Goal: Information Seeking & Learning: Find specific fact

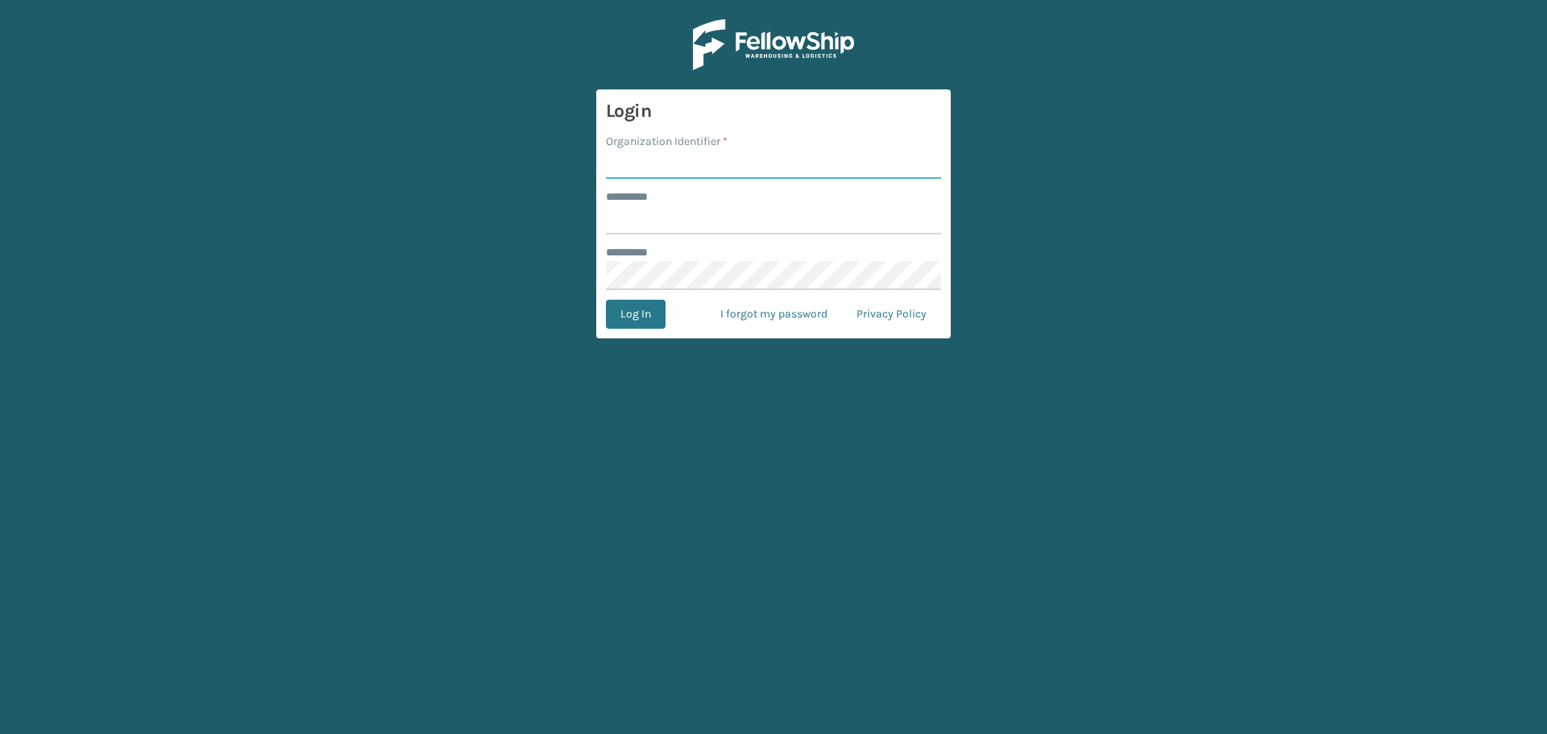
click at [668, 155] on input "Organization Identifier *" at bounding box center [773, 164] width 335 height 29
click at [670, 166] on input "Organization Identifier *" at bounding box center [773, 164] width 335 height 29
type input "superadminorganization"
drag, startPoint x: 787, startPoint y: 222, endPoint x: 905, endPoint y: 226, distance: 117.7
click at [789, 222] on input "******** *" at bounding box center [773, 219] width 335 height 29
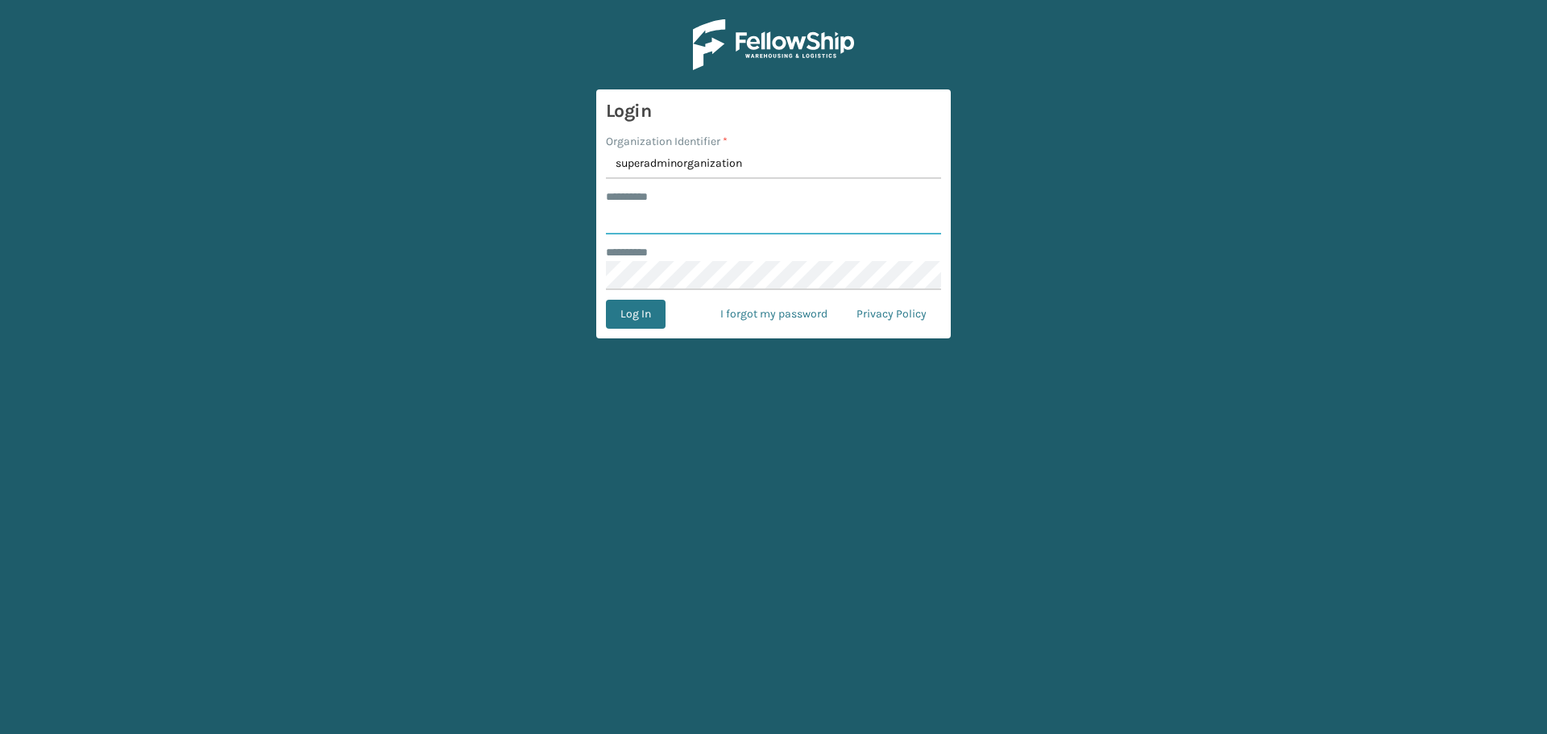
click at [940, 223] on input "******** *" at bounding box center [773, 219] width 335 height 29
type input "*********"
click at [633, 313] on button "Log In" at bounding box center [636, 314] width 60 height 29
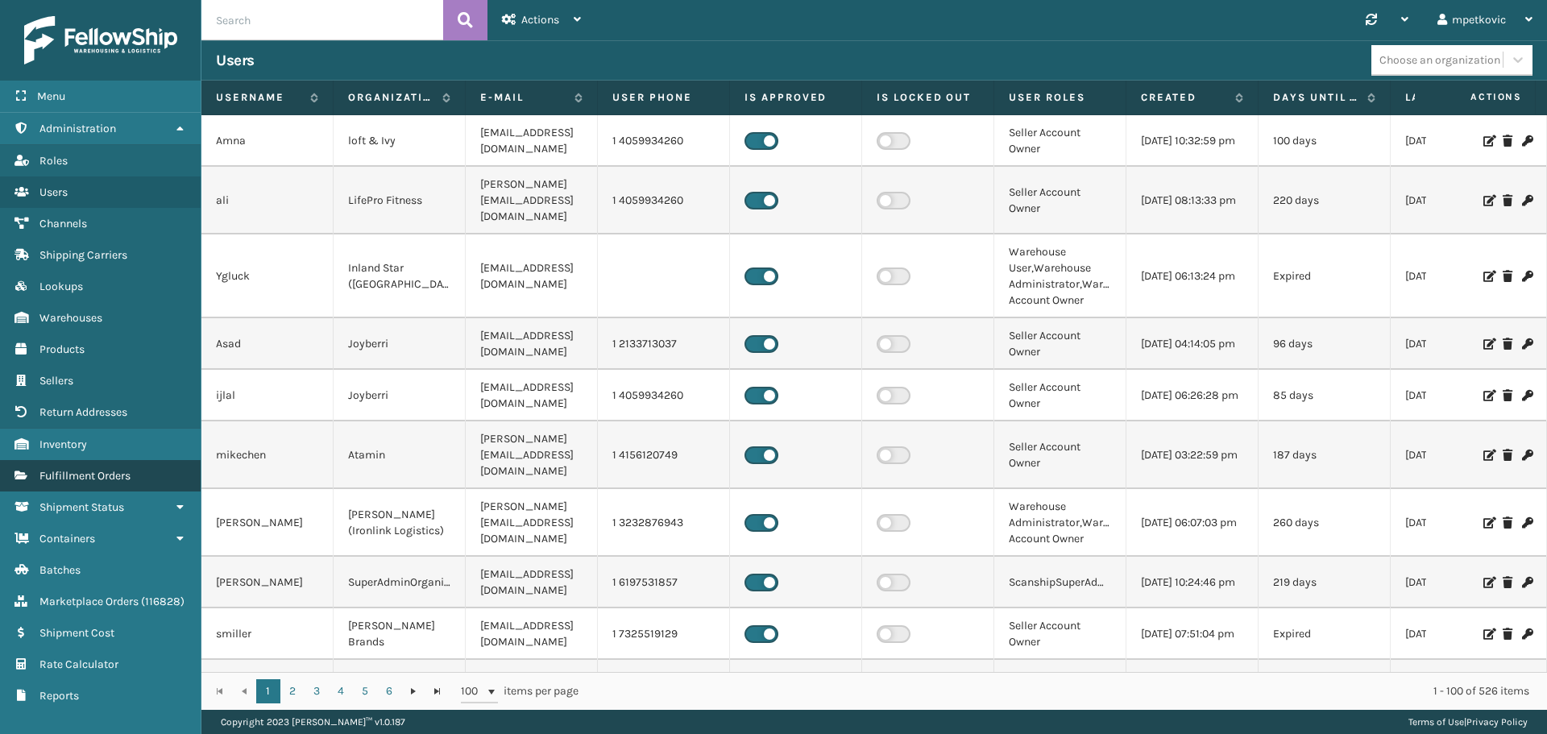
click at [109, 471] on span "Fulfillment Orders" at bounding box center [84, 476] width 91 height 14
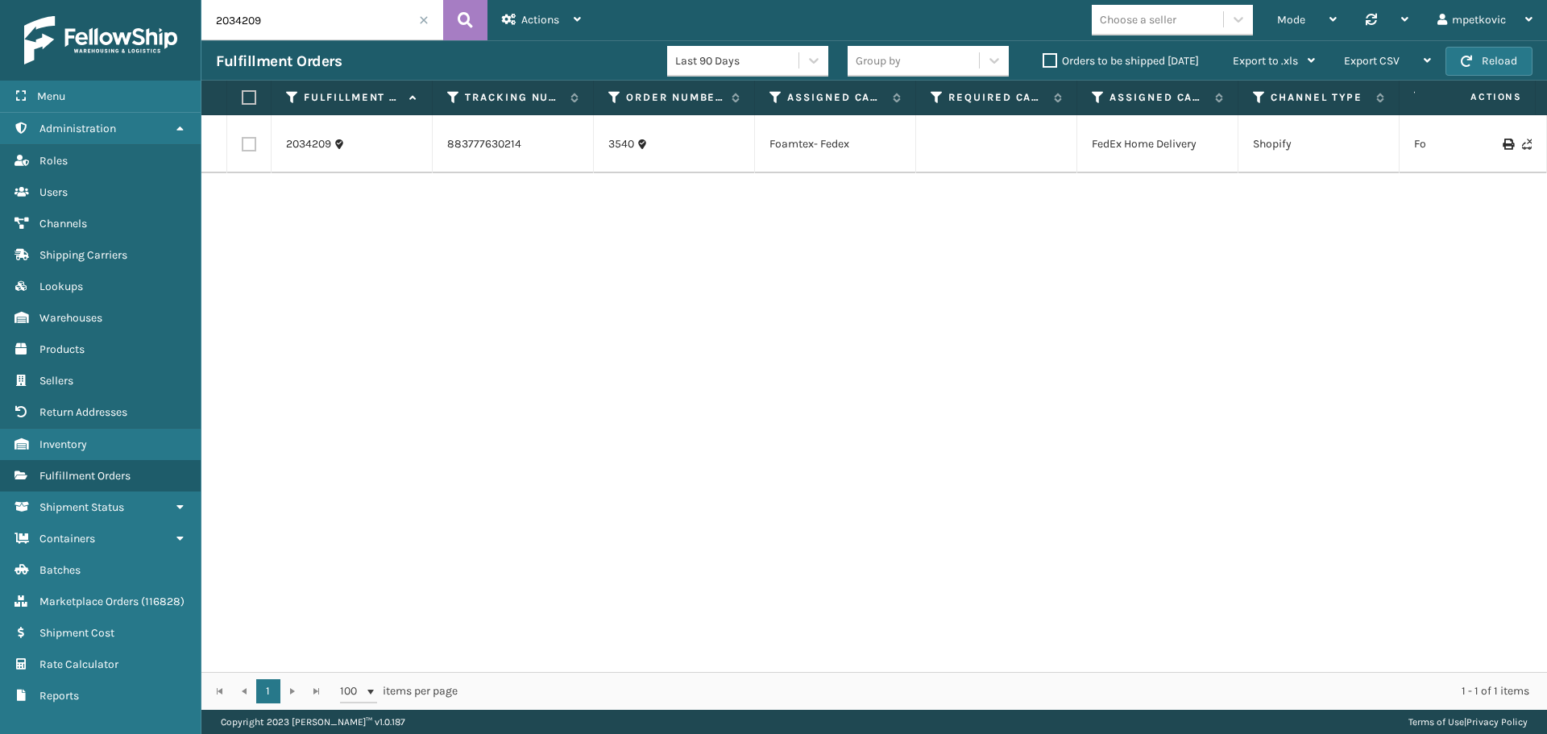
click at [305, 19] on input "2034209" at bounding box center [322, 20] width 242 height 40
paste input "7155975"
click at [455, 23] on button at bounding box center [465, 20] width 44 height 40
click at [331, 19] on input "7155975" at bounding box center [322, 20] width 242 height 40
paste input "7155985"
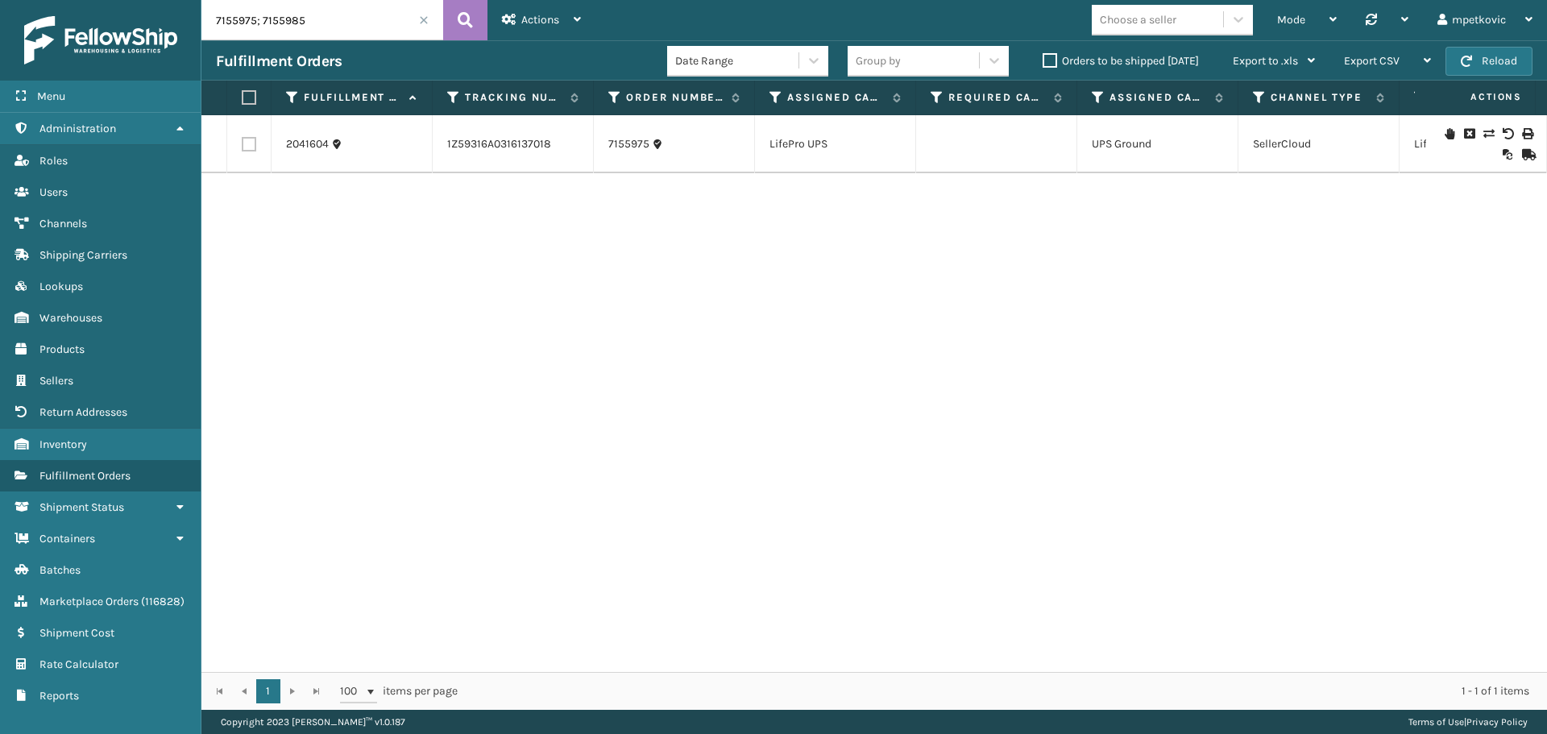
type input "7155975; 7155985"
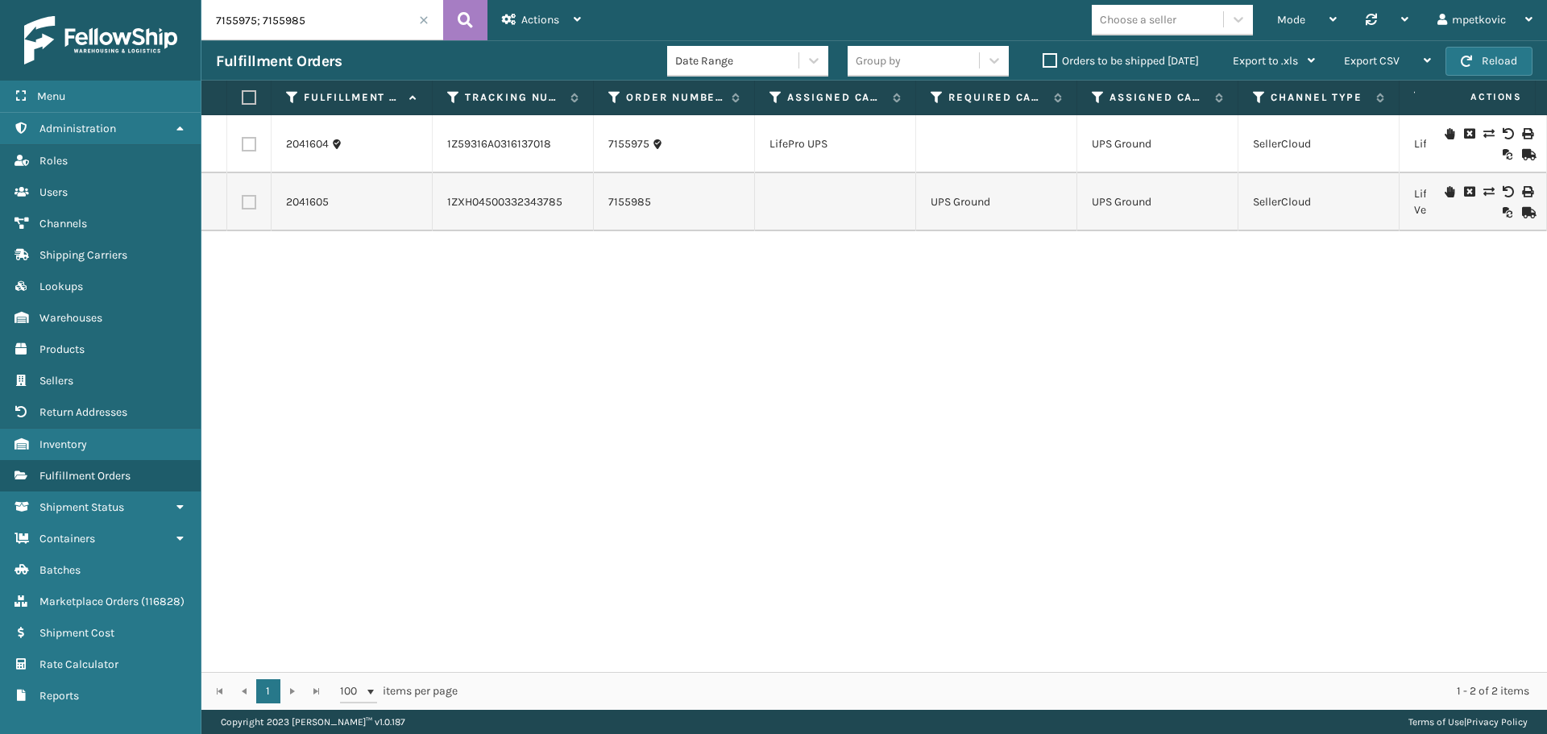
click at [580, 307] on div "2041604 1Z59316A0316137018 7155975 LifePro UPS UPS Ground SellerCloud LifePro S…" at bounding box center [874, 393] width 1346 height 557
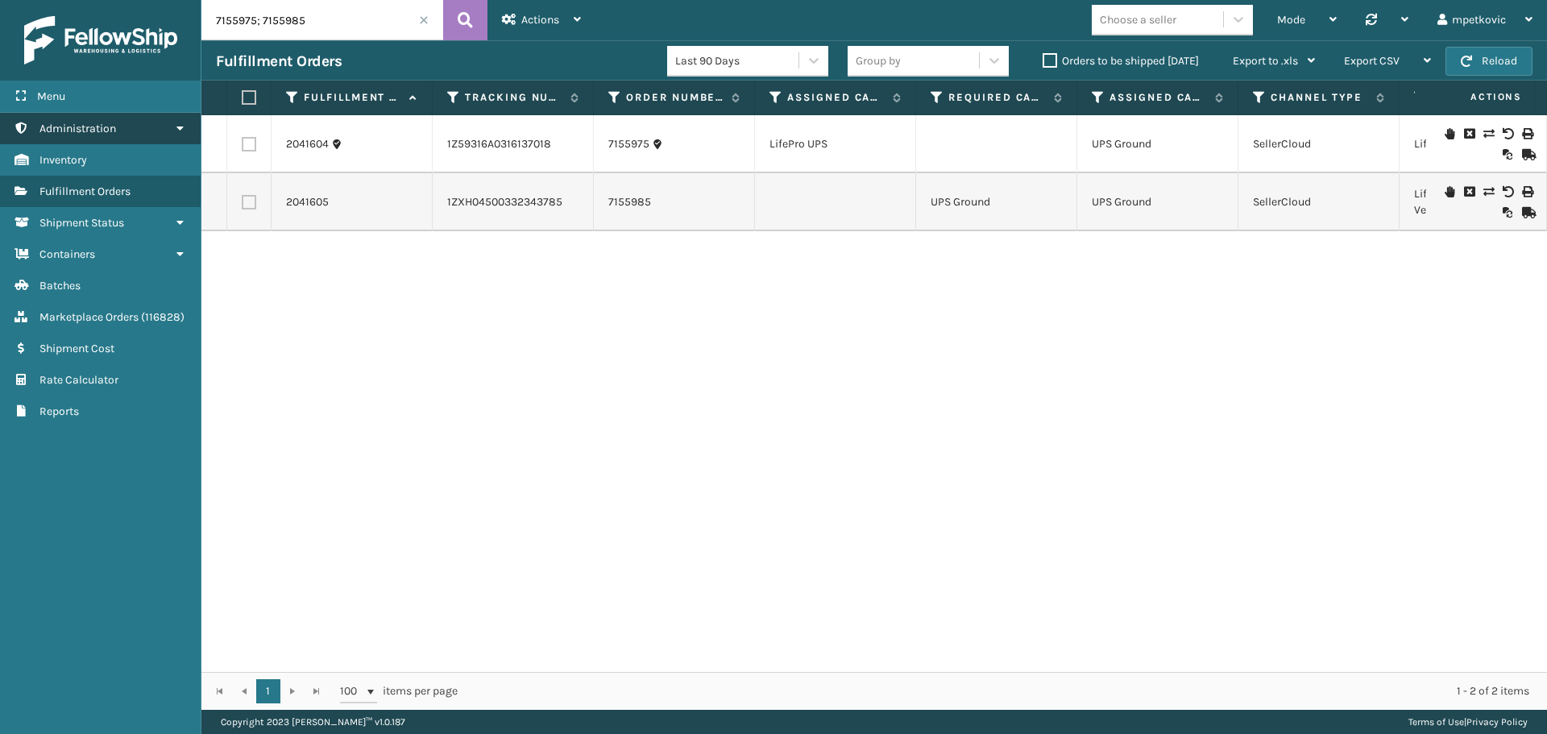
click at [122, 129] on link "Administration" at bounding box center [100, 128] width 201 height 31
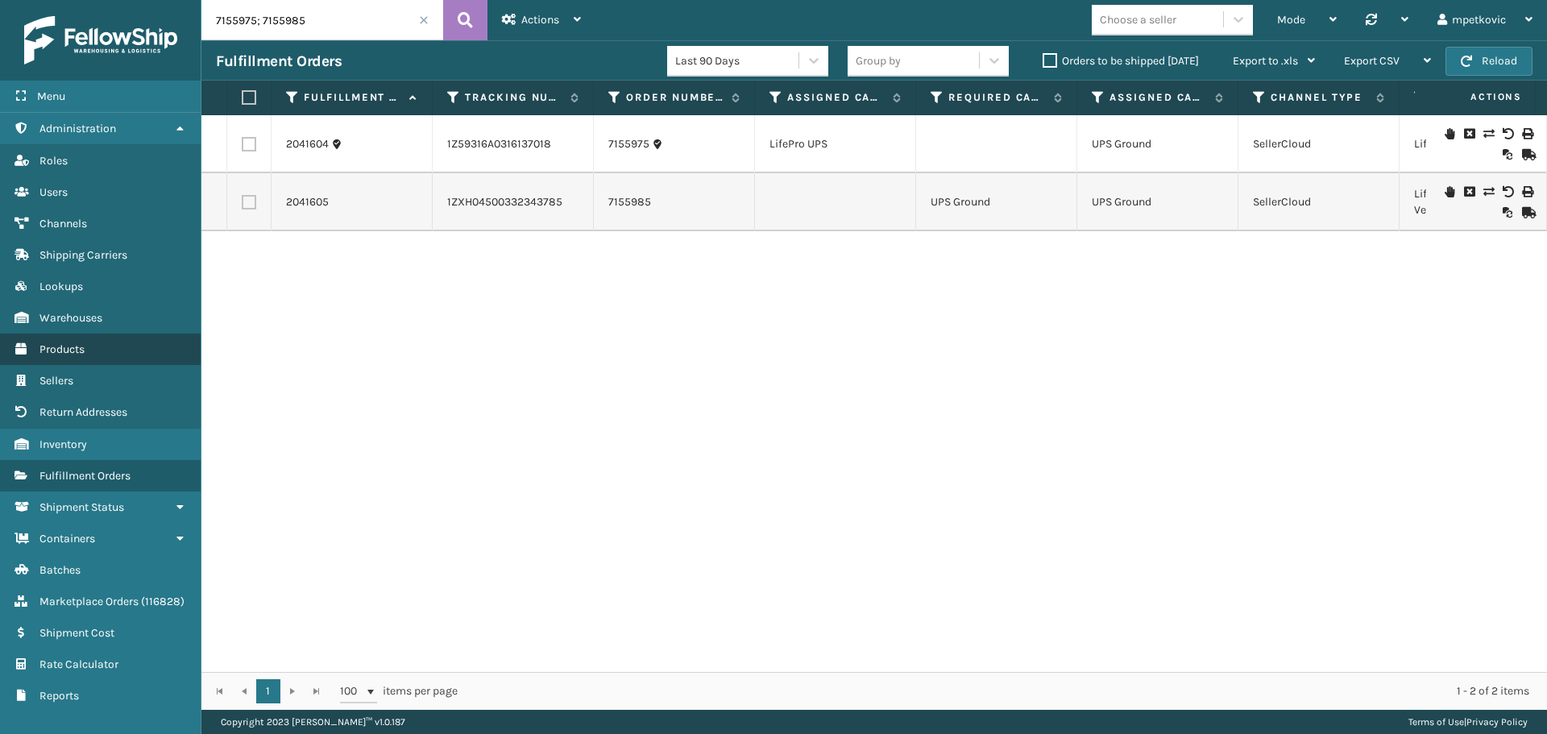
click at [82, 345] on span "Products" at bounding box center [61, 349] width 45 height 14
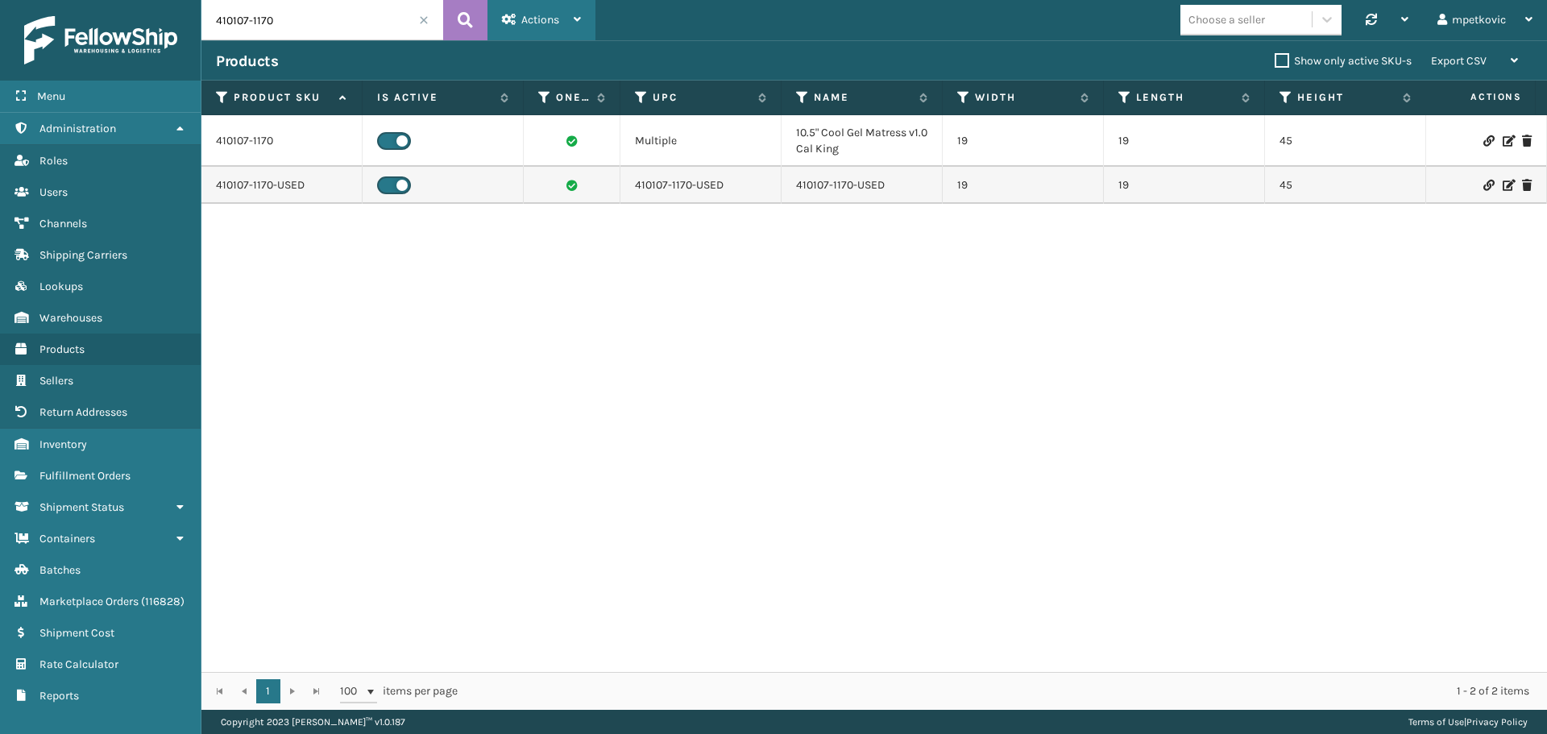
click at [553, 16] on span "Actions" at bounding box center [540, 20] width 38 height 14
click at [794, 425] on div "410107-1170 Multiple 10.5" Cool Gel Matress v1.0 Cal King 19 19 45 Inches 85 lb…" at bounding box center [874, 393] width 1346 height 557
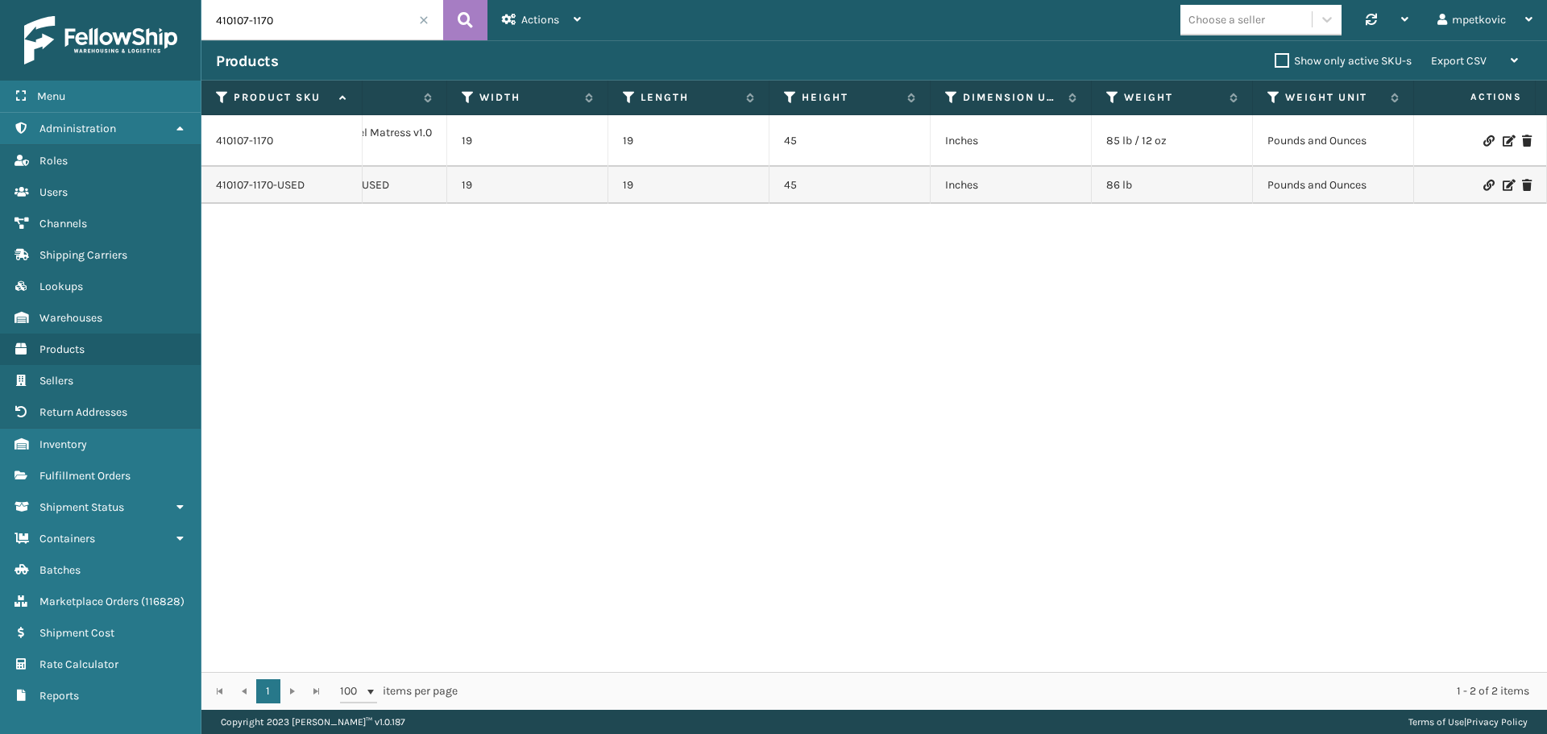
scroll to position [0, 1075]
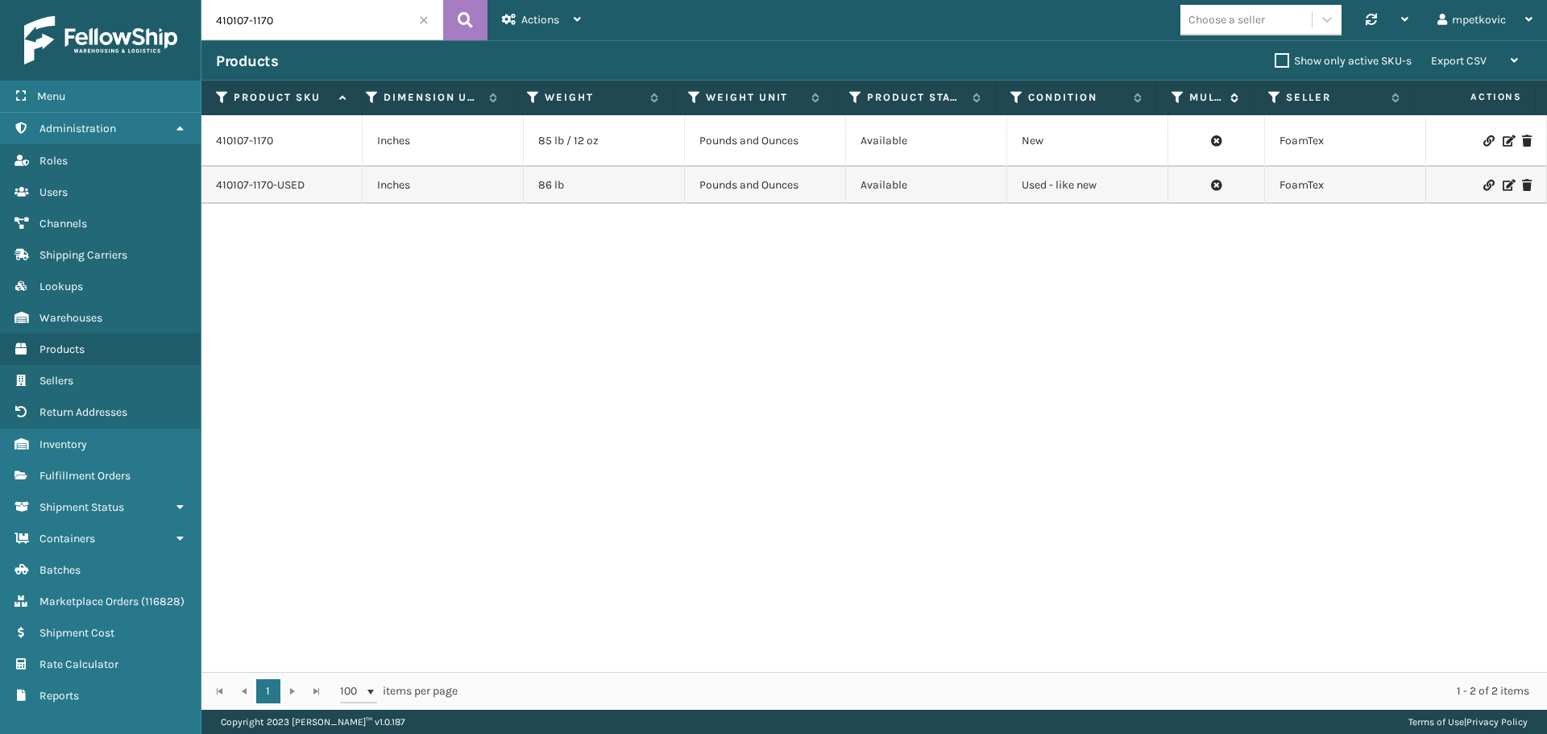
click at [1178, 90] on icon at bounding box center [1178, 97] width 13 height 15
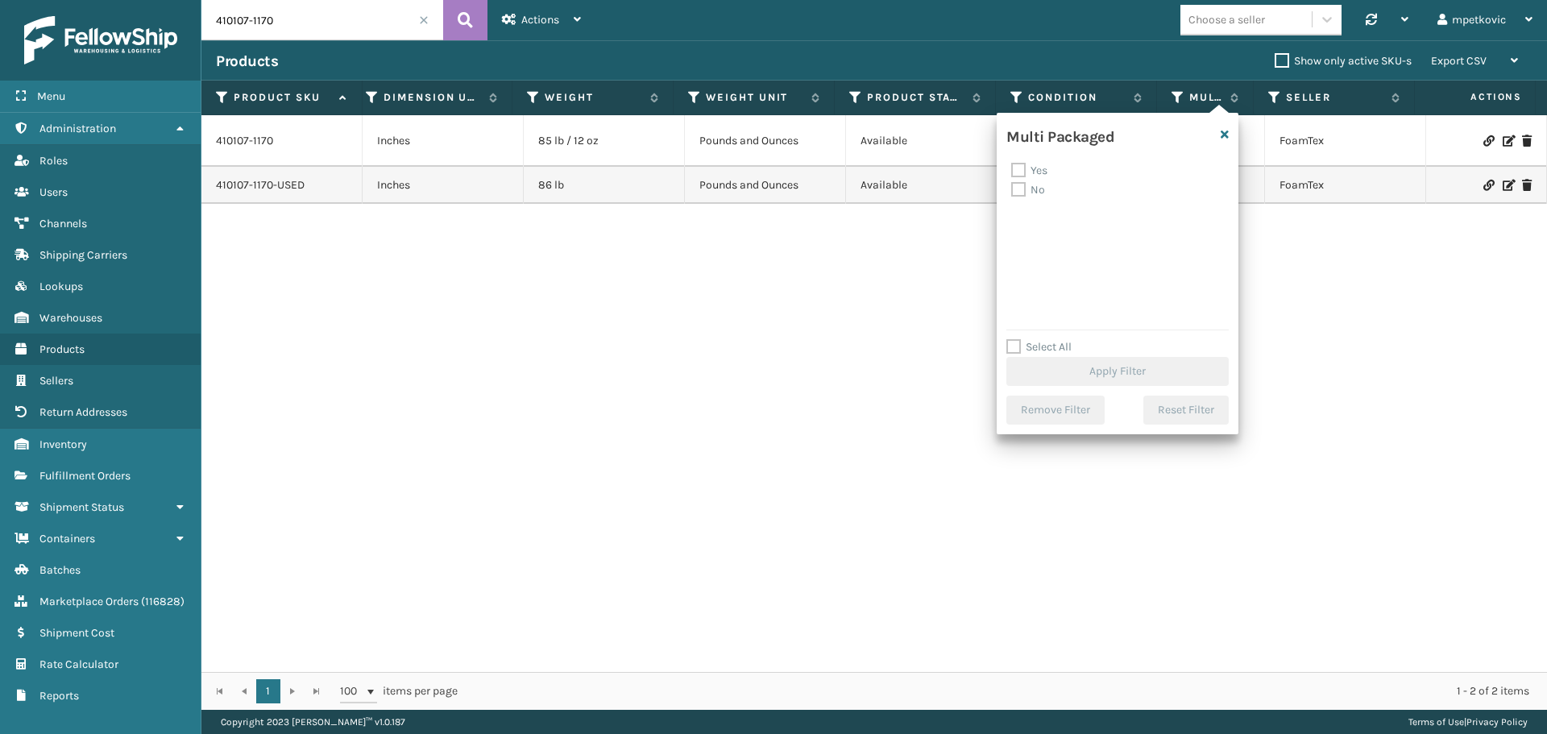
click at [1033, 167] on label "Yes" at bounding box center [1029, 171] width 36 height 14
click at [1012, 167] on input "Yes" at bounding box center [1011, 166] width 1 height 10
checkbox input "true"
click at [1074, 375] on button "Apply Filter" at bounding box center [1118, 371] width 222 height 29
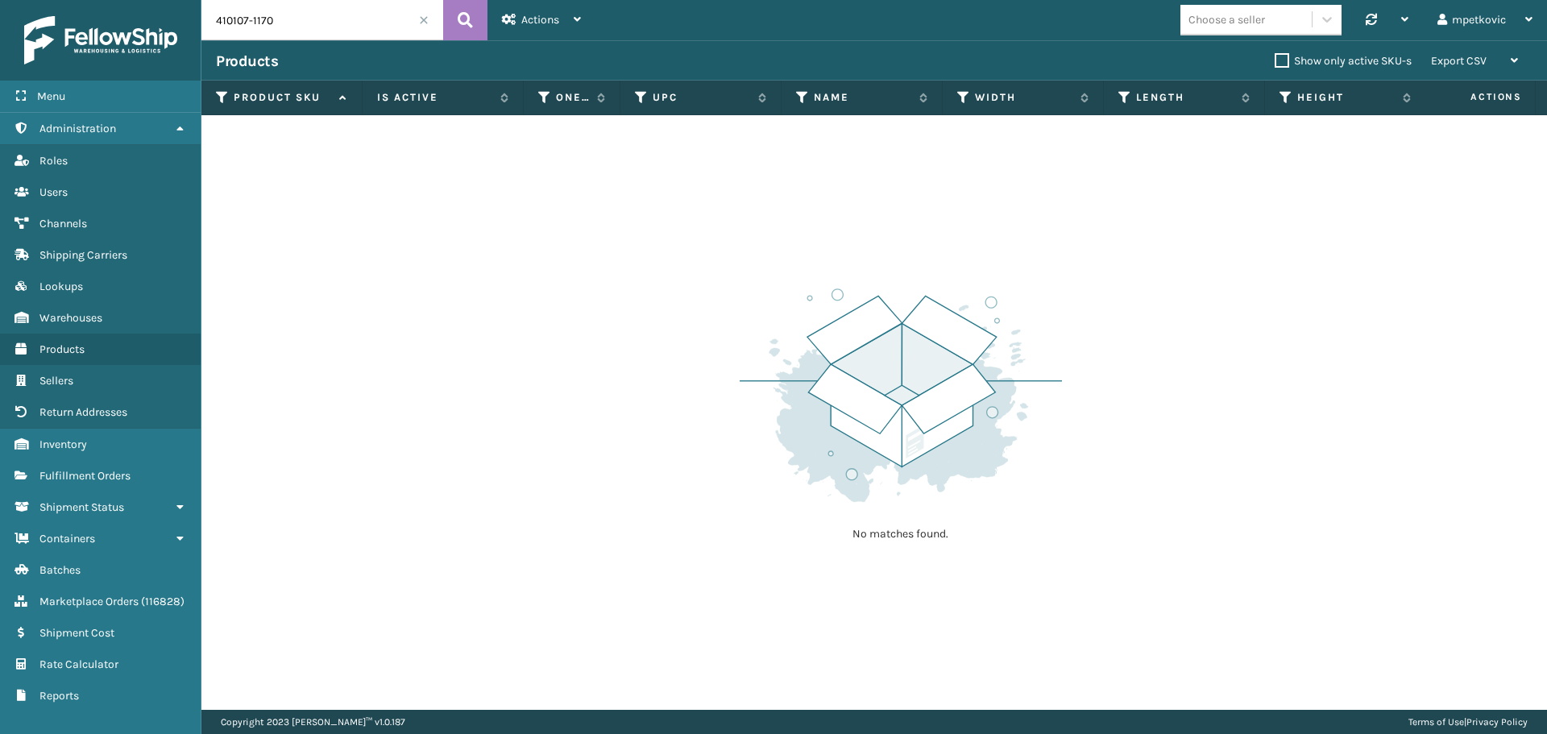
click at [425, 20] on span at bounding box center [424, 20] width 10 height 10
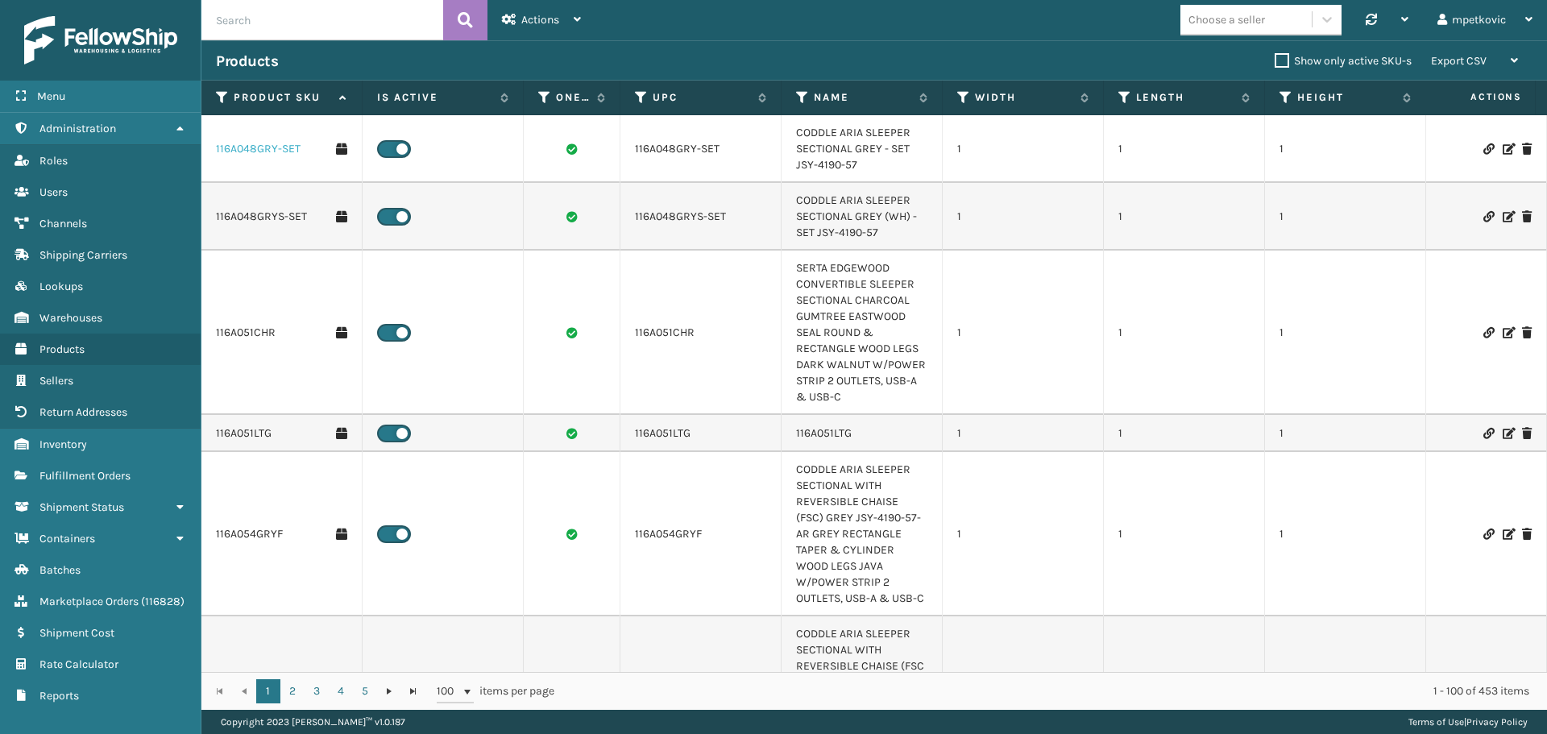
click at [248, 146] on link "116A048GRY-SET" at bounding box center [258, 149] width 85 height 16
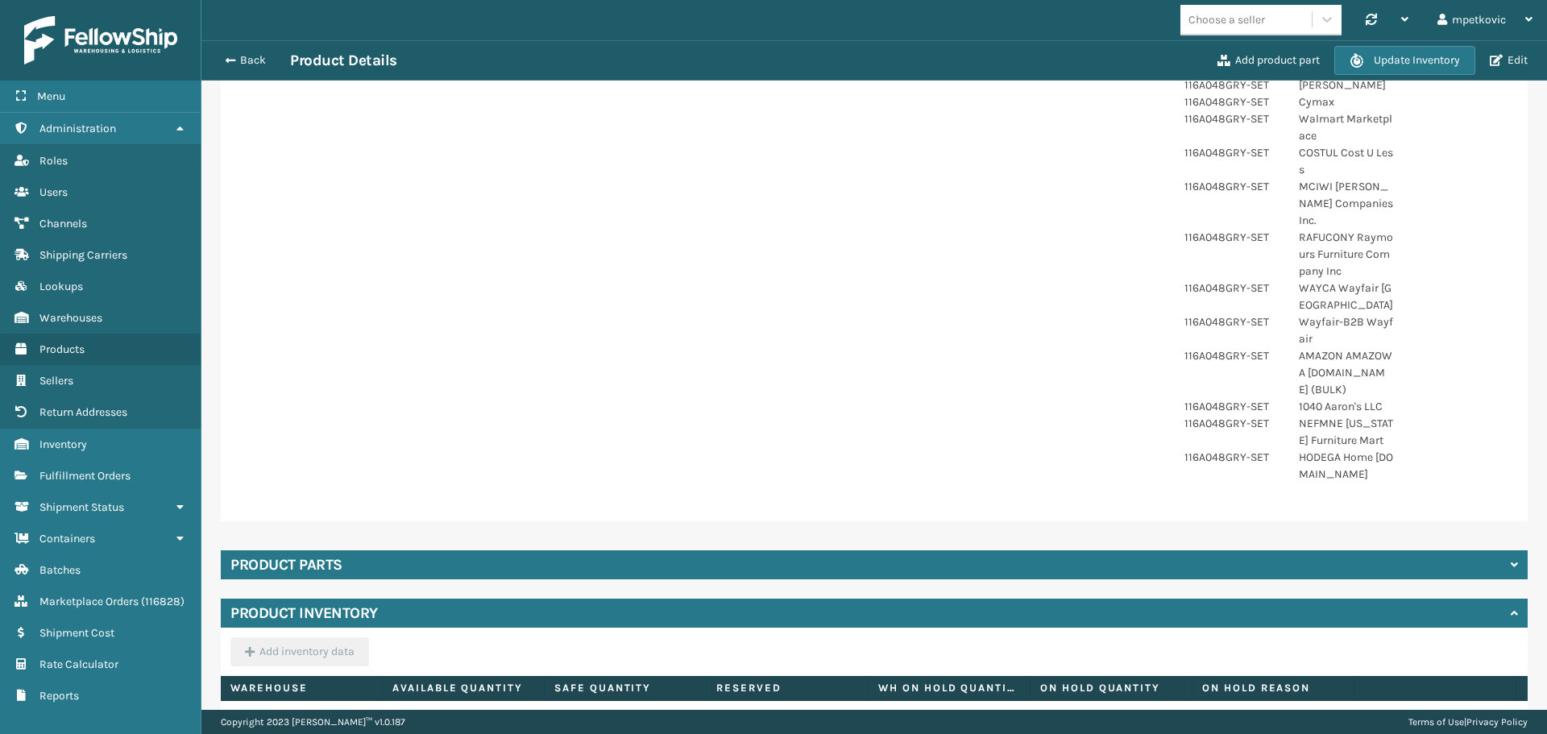
scroll to position [725, 0]
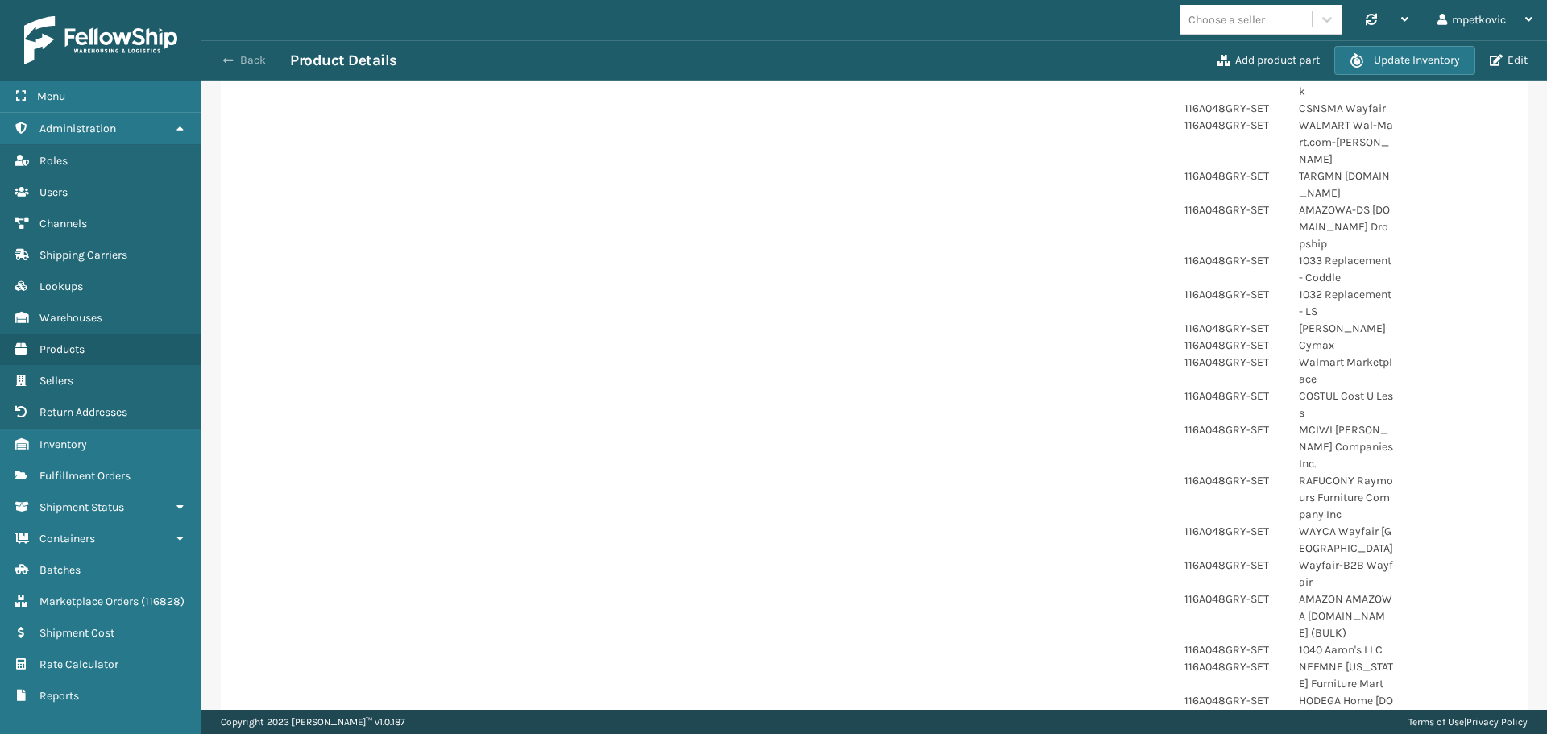
click at [235, 56] on button "Back" at bounding box center [253, 60] width 74 height 15
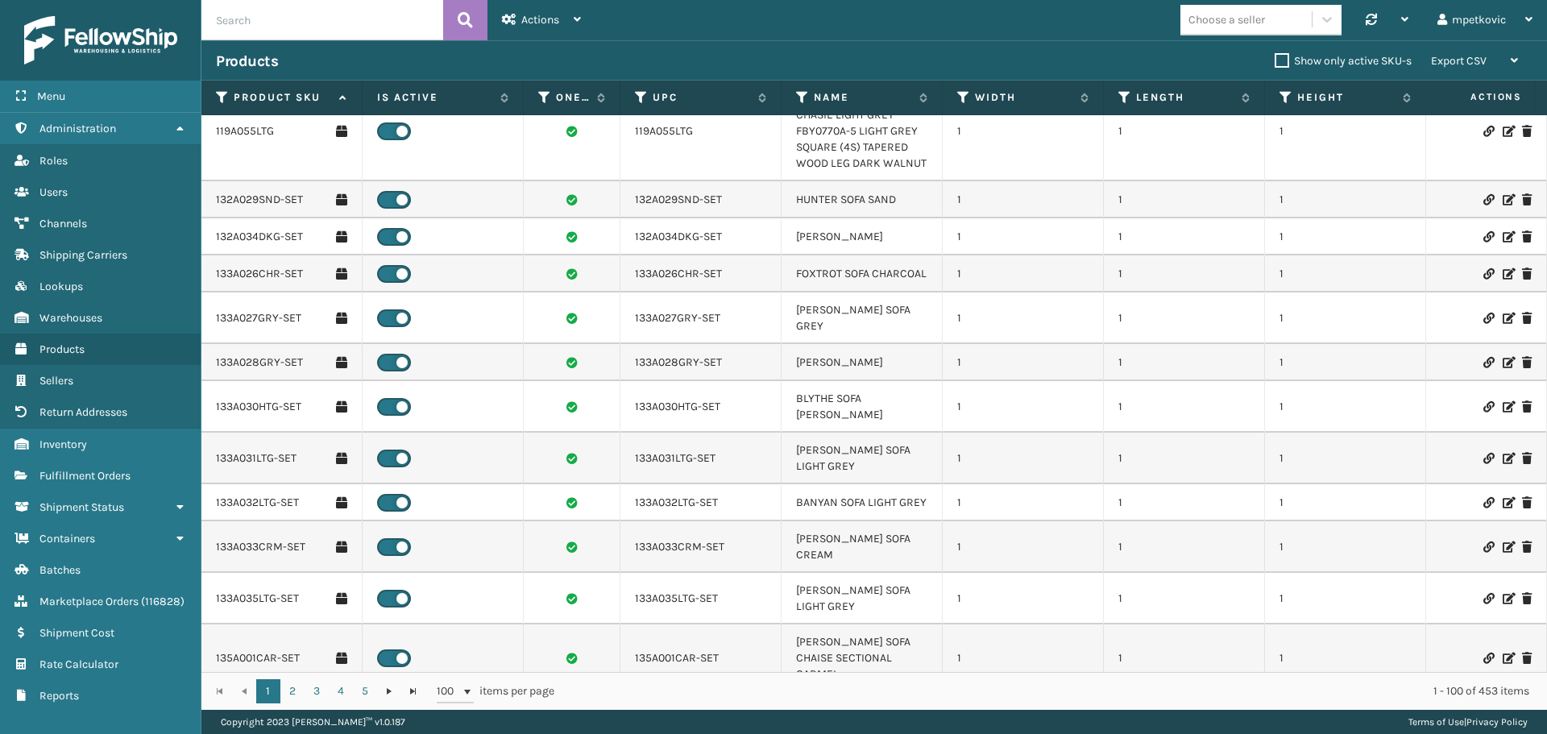
scroll to position [2015, 0]
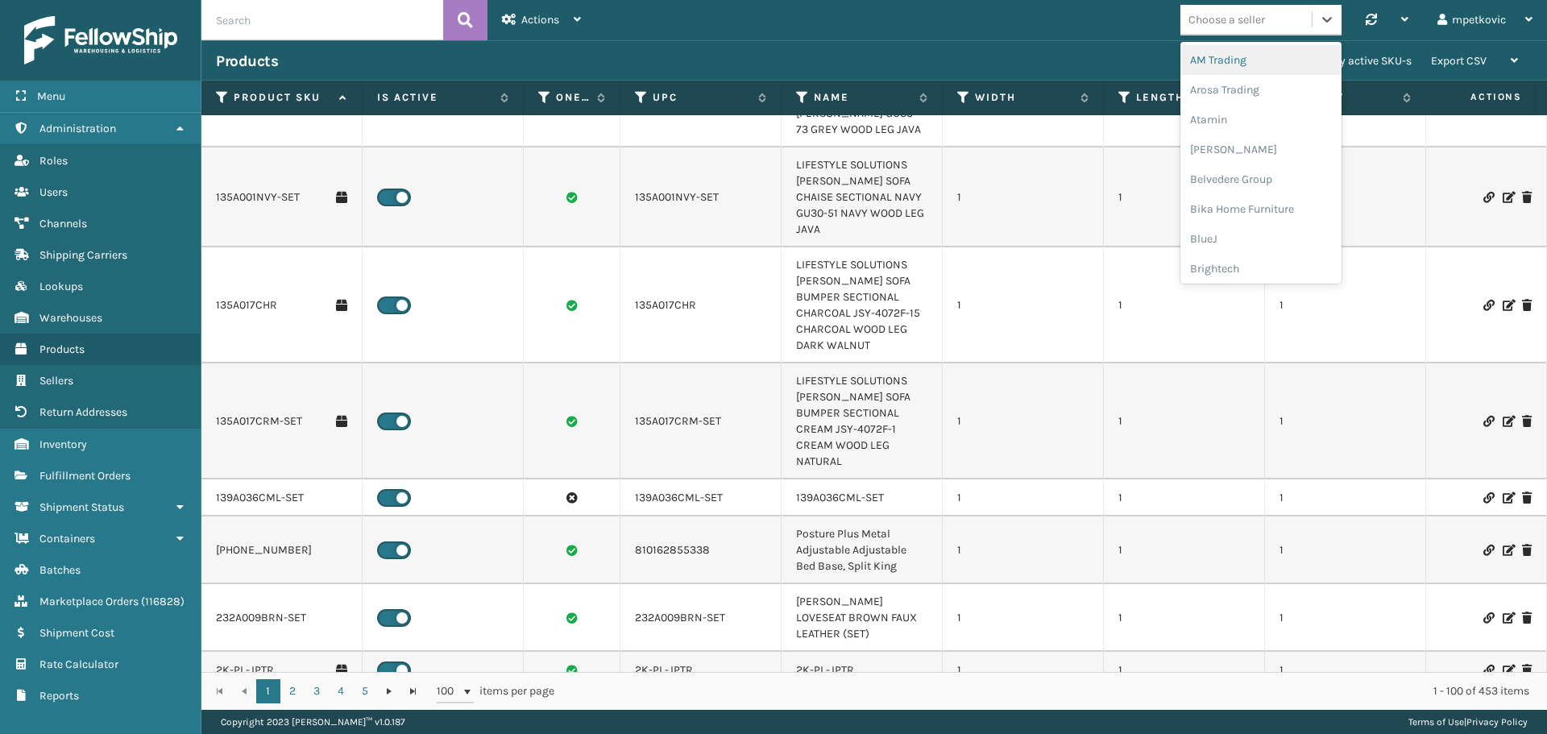
click at [1238, 15] on div "Choose a seller" at bounding box center [1227, 19] width 77 height 17
type input "mil"
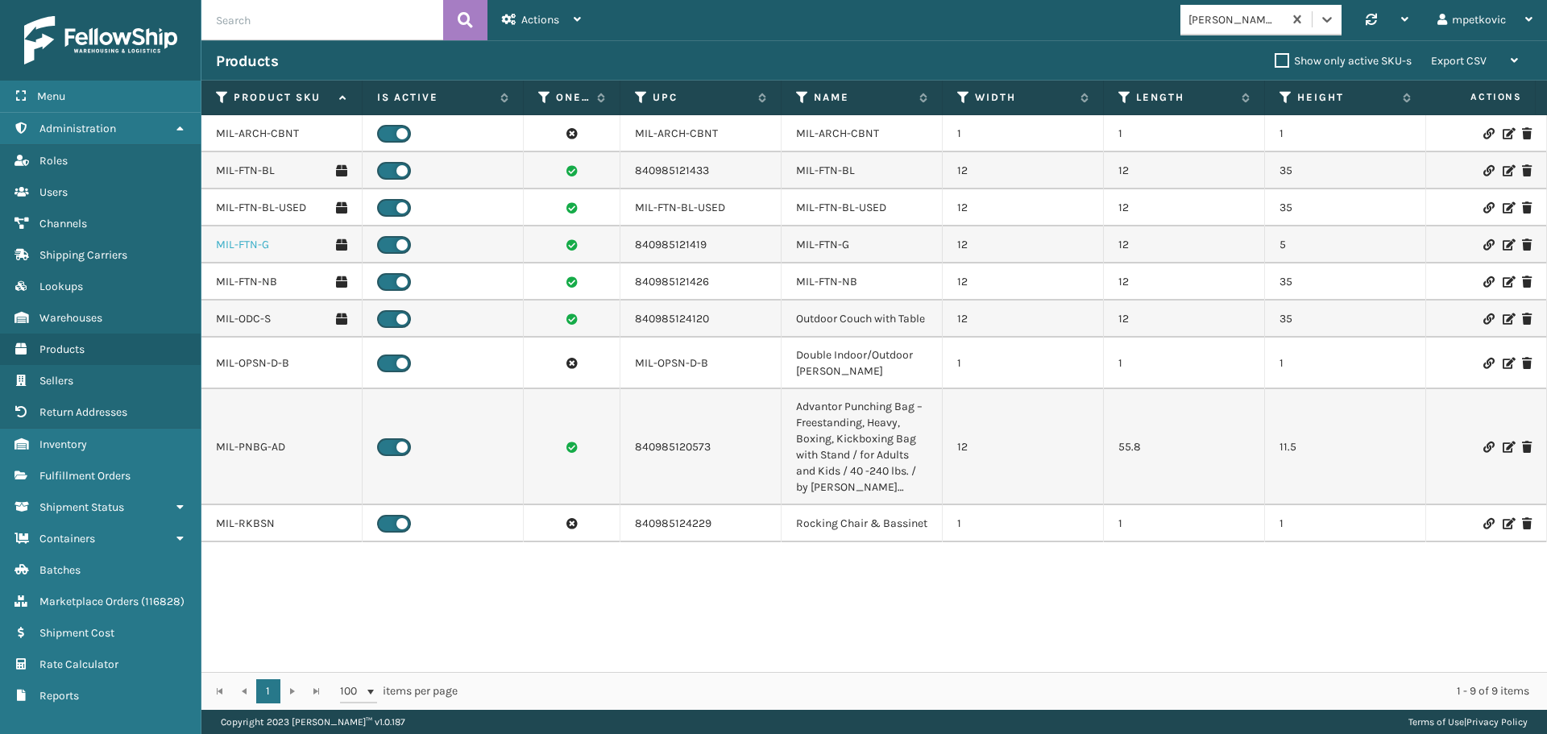
click at [241, 243] on link "MIL-FTN-G" at bounding box center [242, 245] width 53 height 16
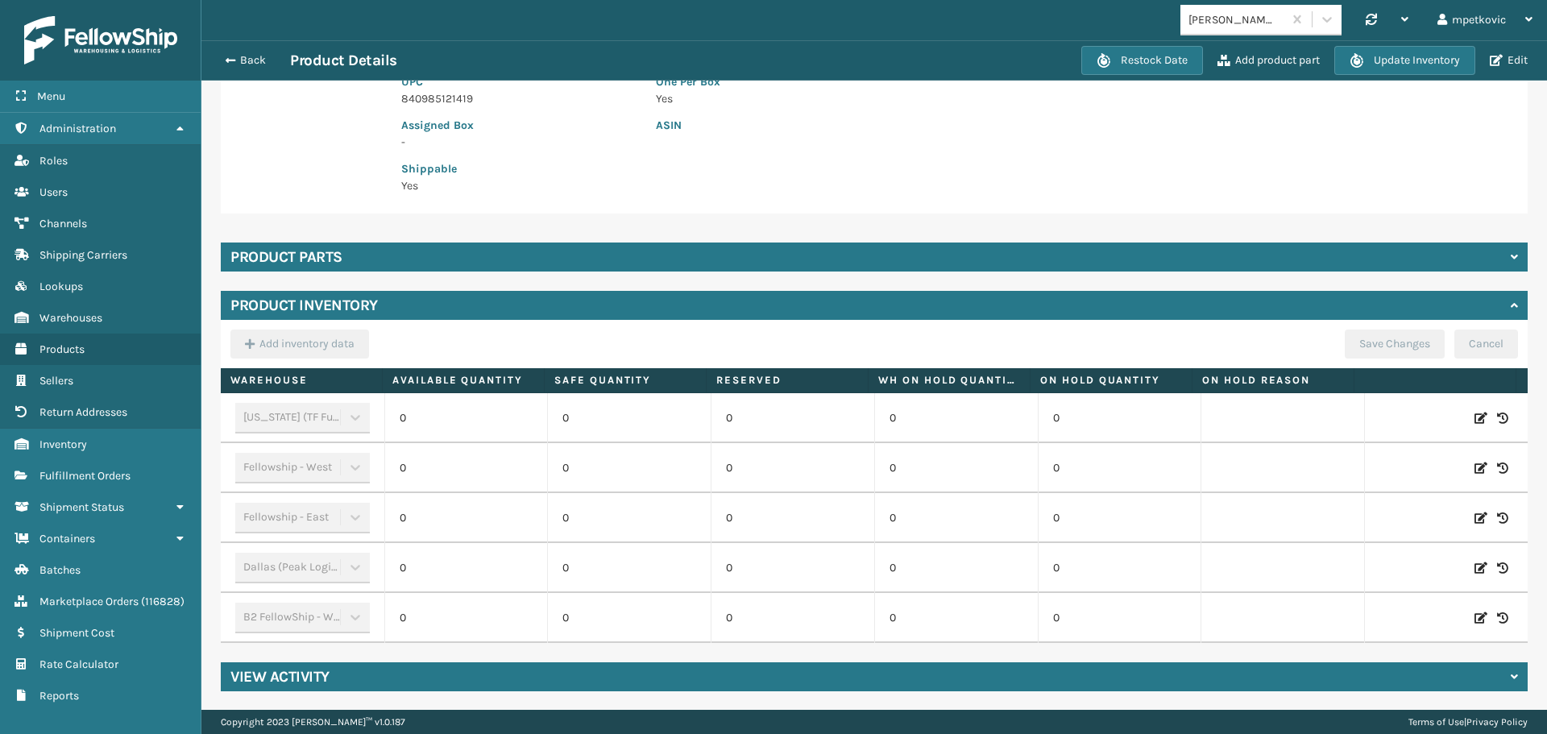
scroll to position [303, 0]
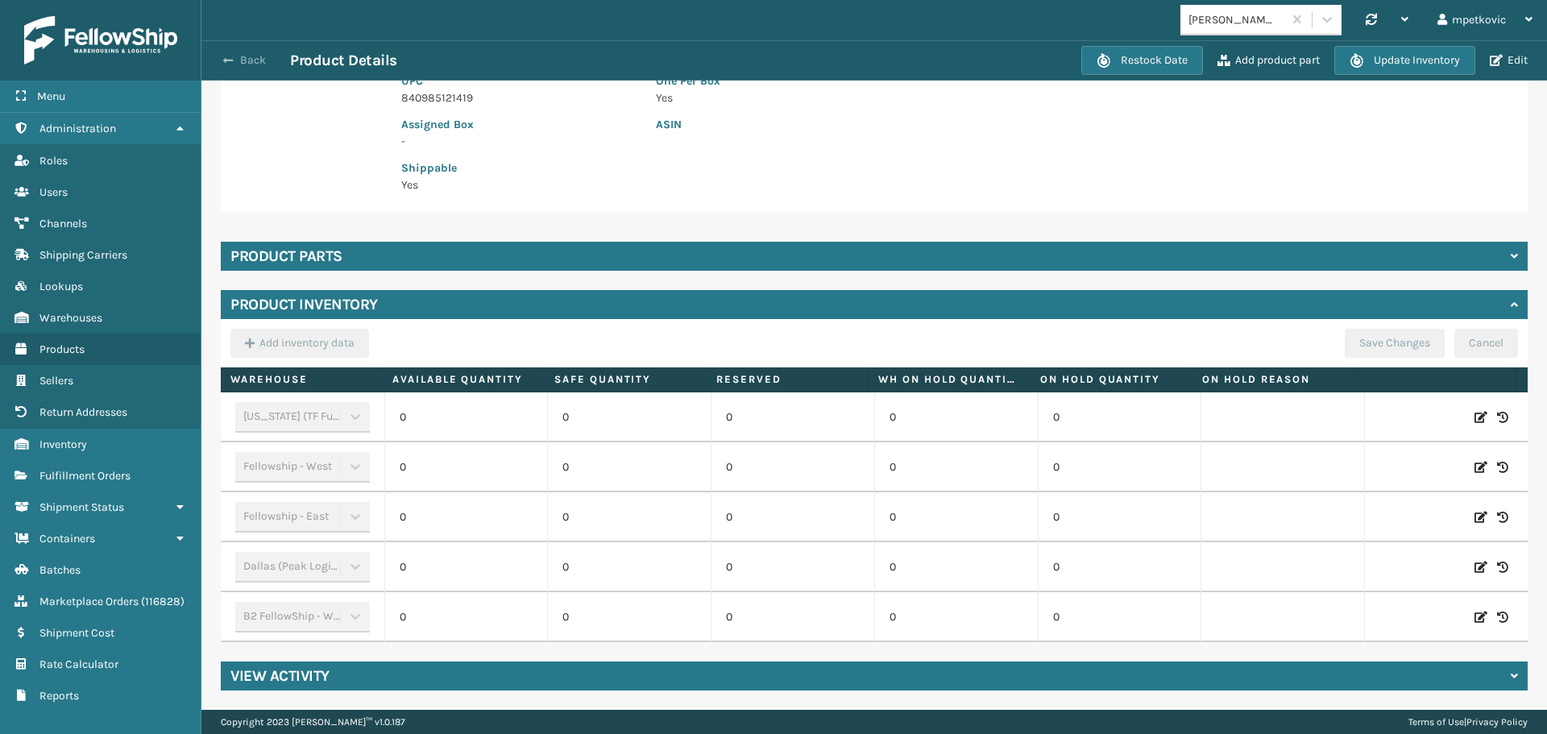
click at [254, 58] on button "Back" at bounding box center [253, 60] width 74 height 15
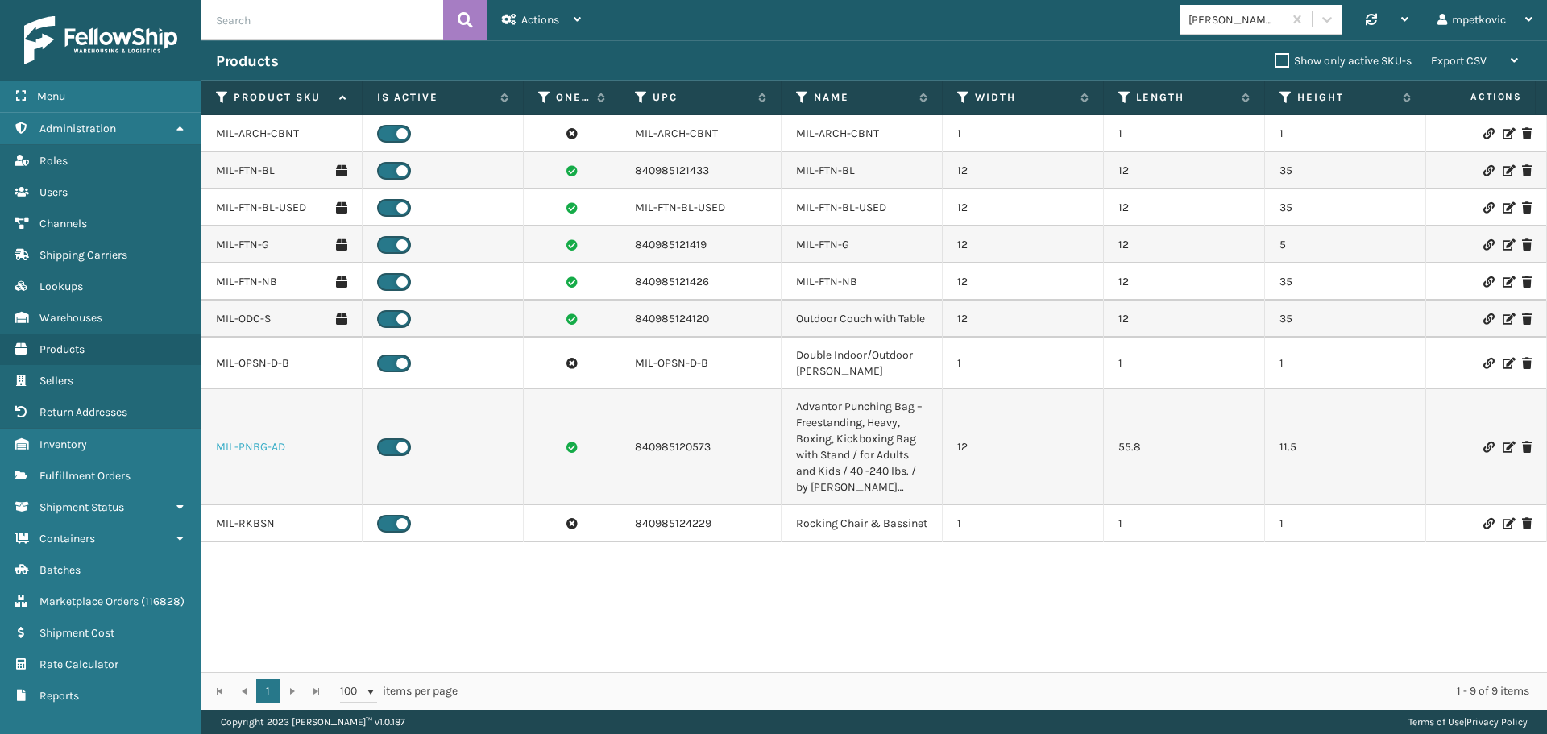
click at [260, 446] on link "MIL-PNBG-AD" at bounding box center [250, 447] width 69 height 16
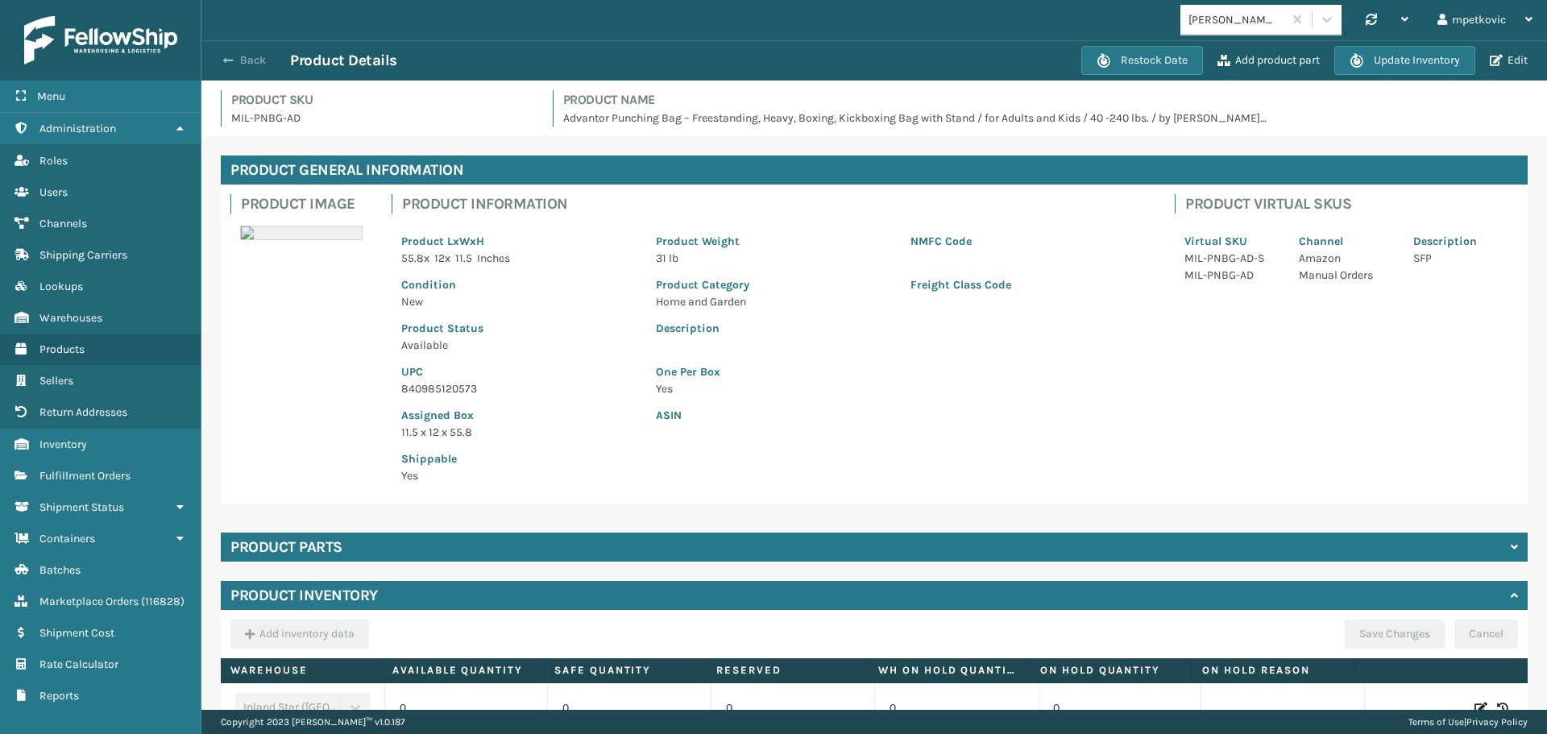
click at [250, 60] on button "Back" at bounding box center [253, 60] width 74 height 15
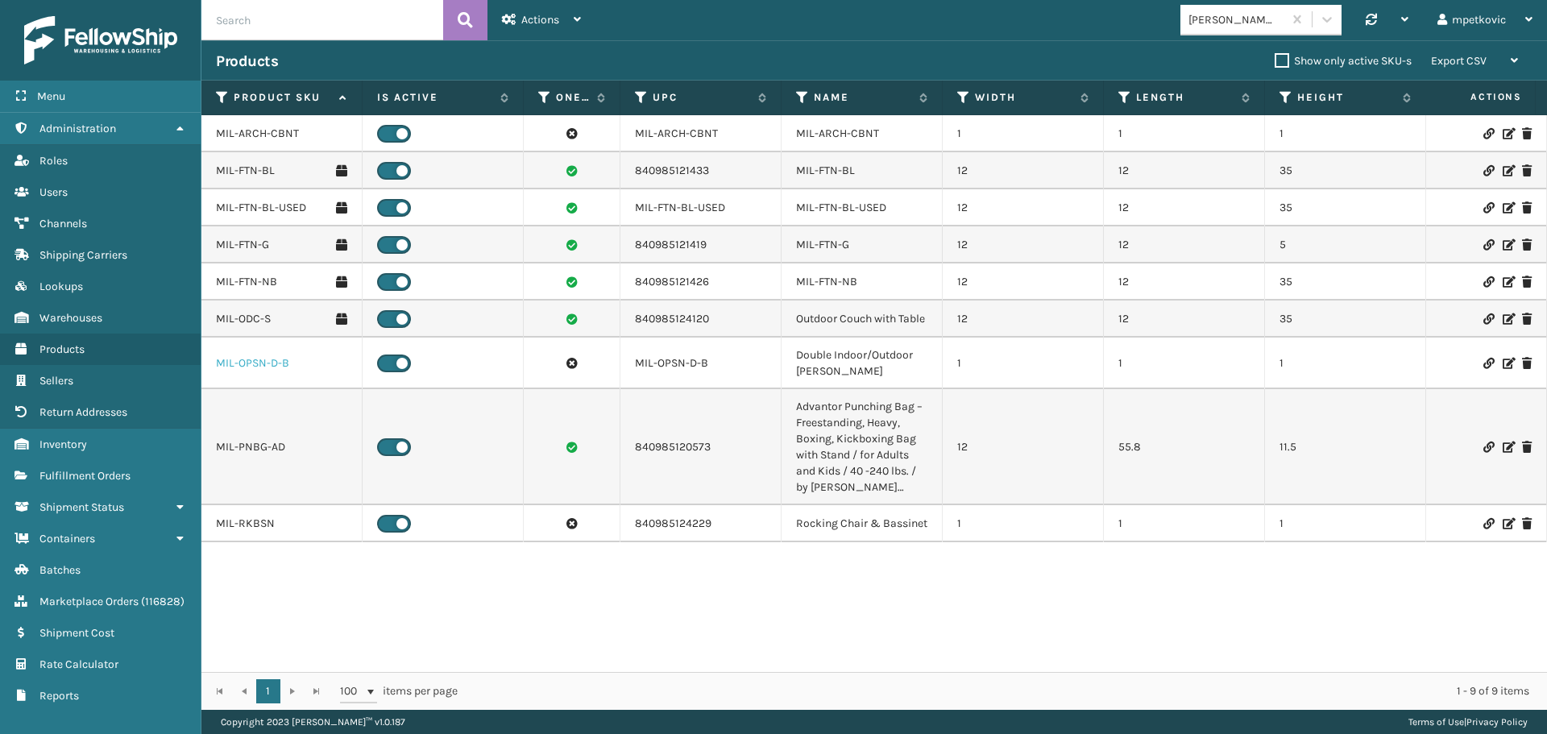
click at [259, 363] on link "MIL-OPSN-D-B" at bounding box center [252, 363] width 73 height 16
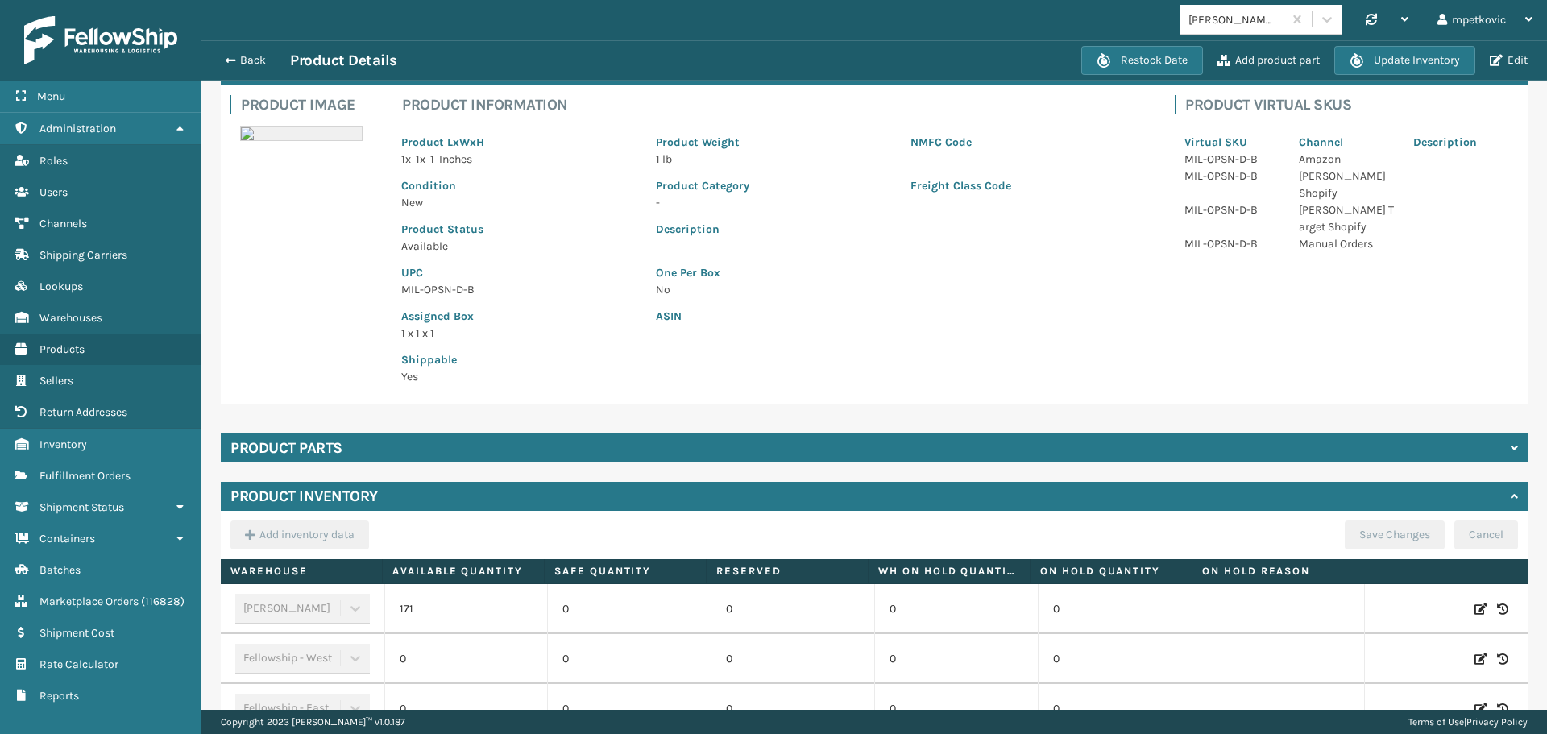
scroll to position [203, 0]
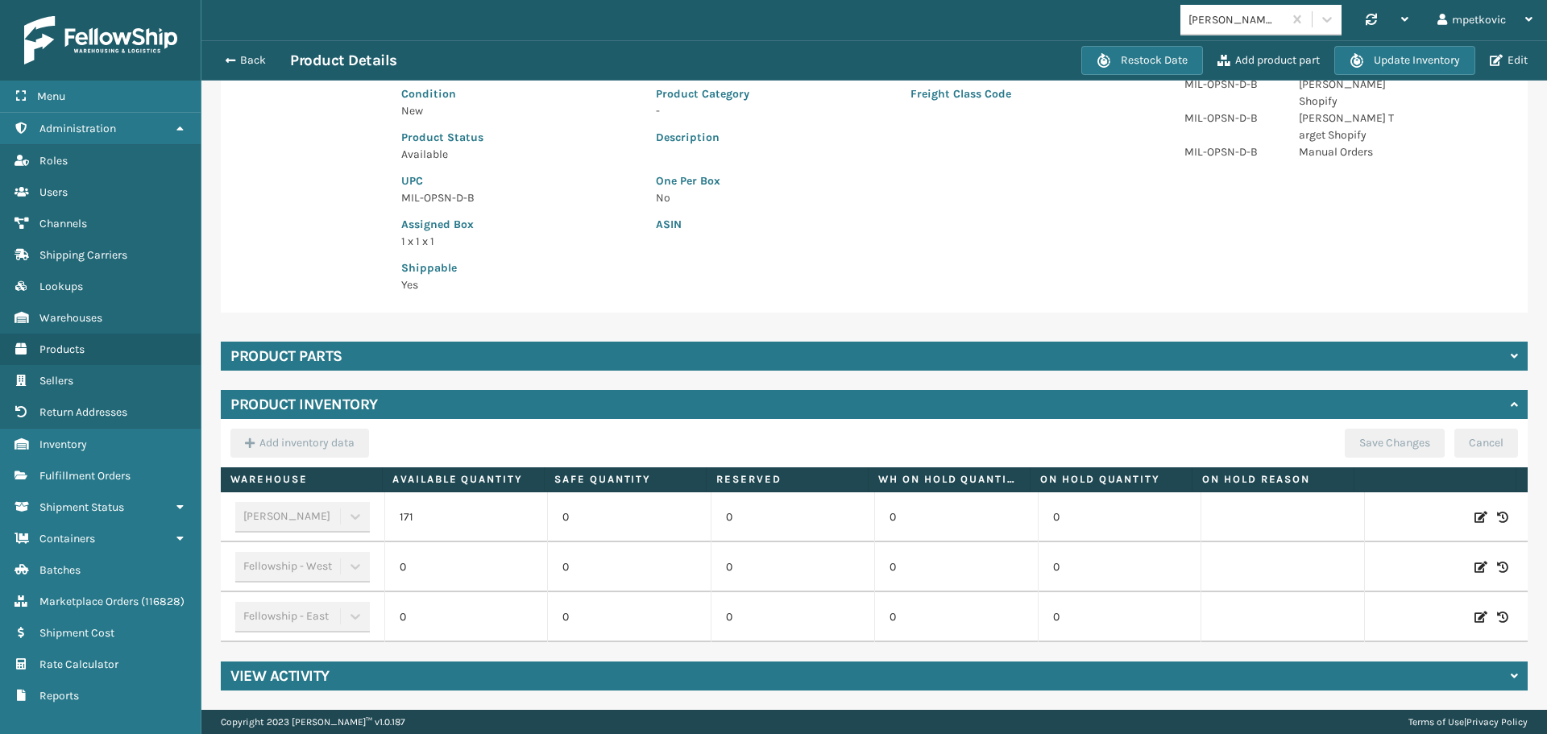
click at [583, 276] on p "Yes" at bounding box center [518, 284] width 235 height 17
click at [591, 259] on p "Shippable" at bounding box center [518, 267] width 235 height 17
click at [574, 250] on div "Shippable Yes" at bounding box center [519, 272] width 255 height 44
click at [493, 351] on div "Product parts" at bounding box center [874, 356] width 1307 height 29
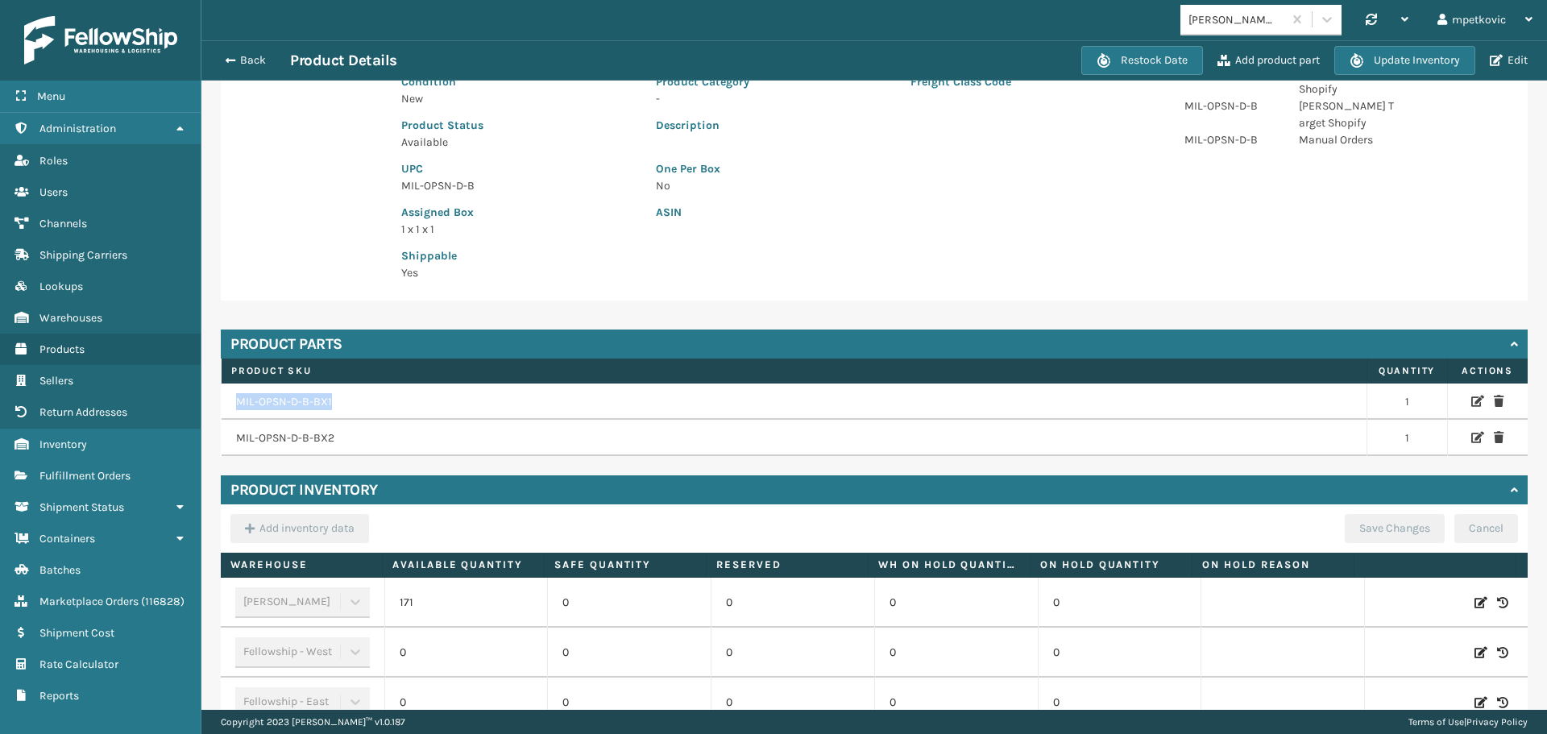
drag, startPoint x: 342, startPoint y: 398, endPoint x: 234, endPoint y: 401, distance: 108.8
click at [234, 401] on td "MIL-OPSN-D-B-BX1" at bounding box center [795, 402] width 1146 height 37
copy td "MIL-OPSN-D-B-BX1"
drag, startPoint x: 890, startPoint y: 169, endPoint x: 1133, endPoint y: 14, distance: 288.1
click at [899, 169] on p "One Per Box" at bounding box center [901, 168] width 490 height 17
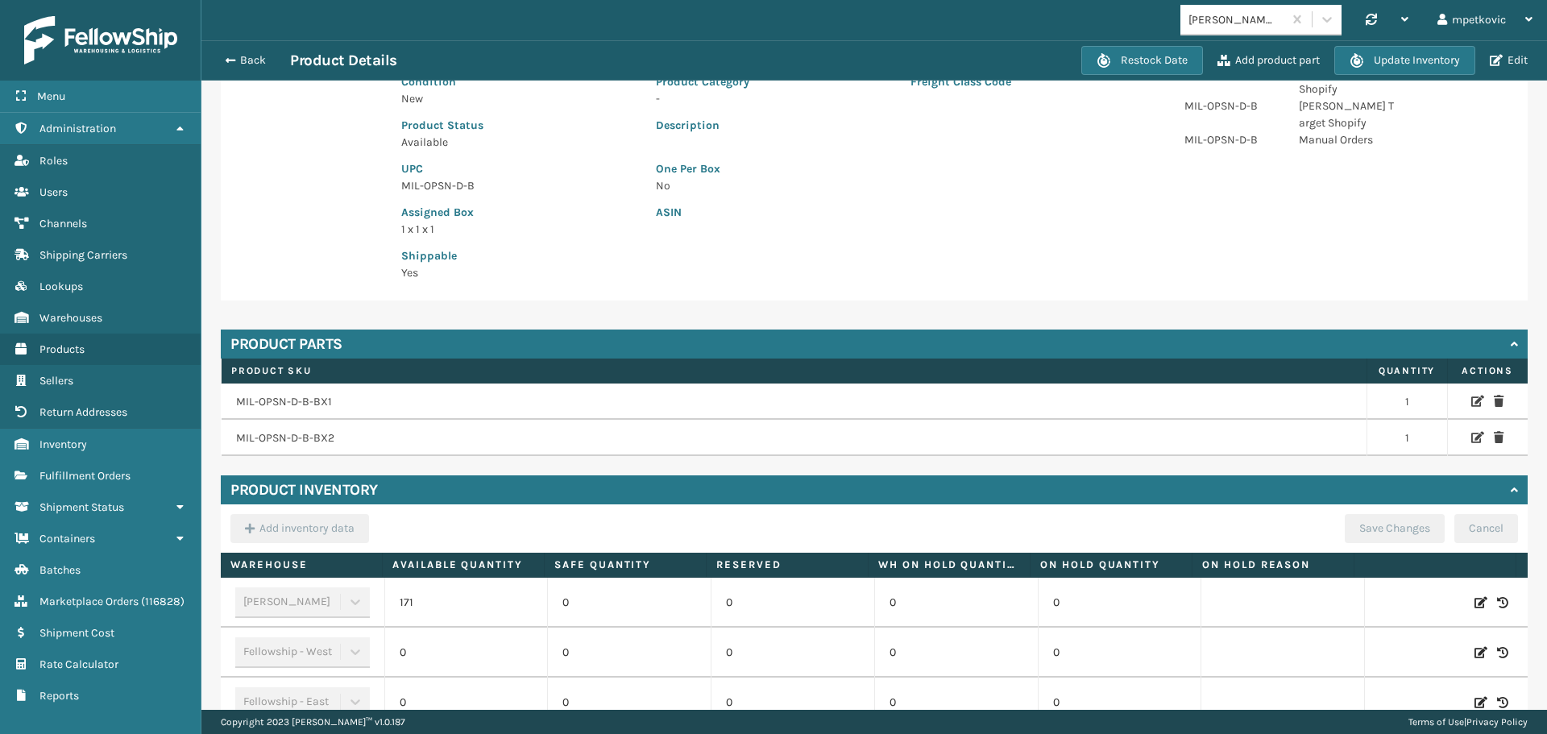
click at [579, 168] on p "UPC" at bounding box center [518, 168] width 235 height 17
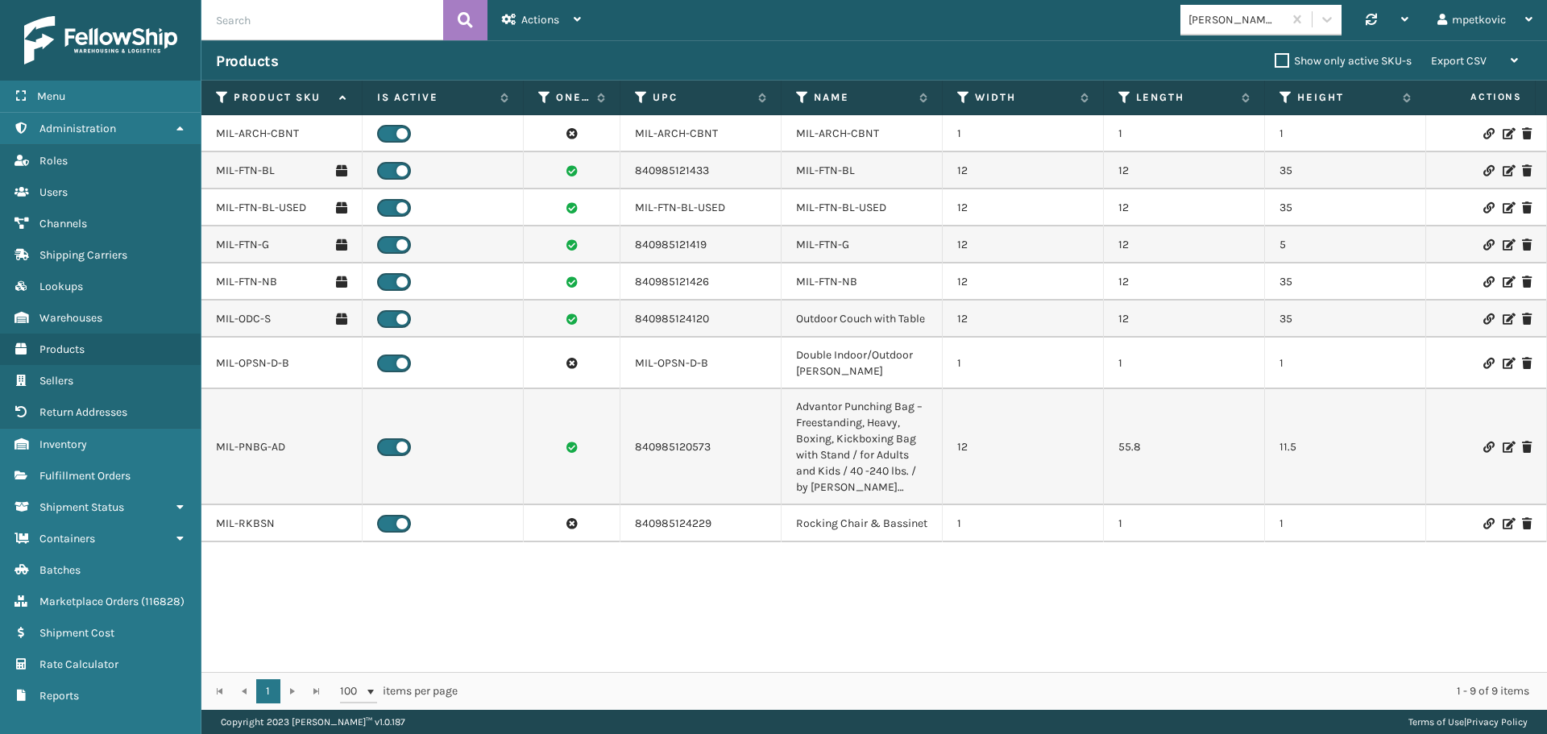
click at [312, 17] on input "text" at bounding box center [322, 20] width 242 height 40
paste input "MIL-OPSN-D-B-BX1"
type input "MIL-OPSN-D-B-BX1"
click at [465, 16] on icon at bounding box center [465, 20] width 15 height 24
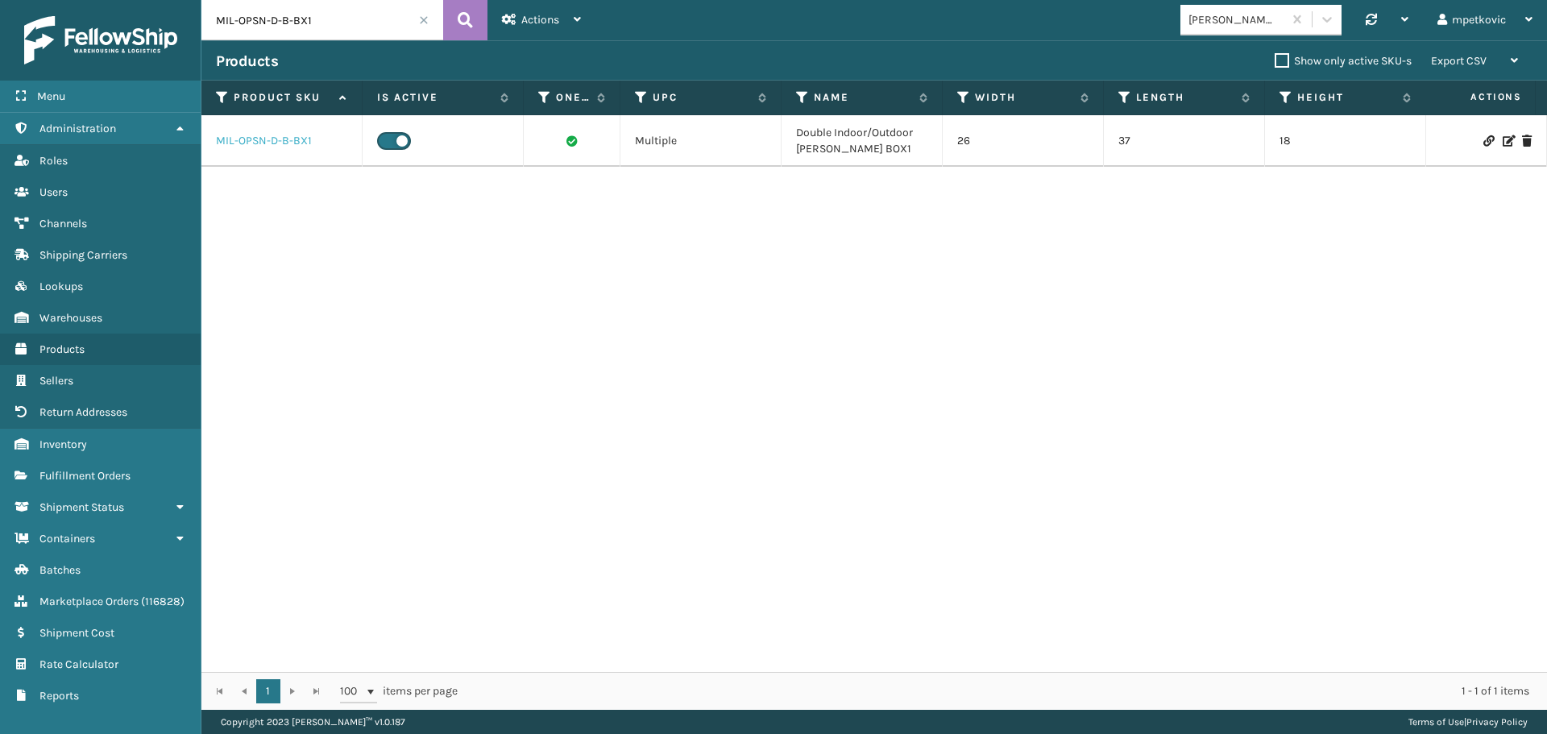
click at [249, 143] on link "MIL-OPSN-D-B-BX1" at bounding box center [264, 141] width 96 height 16
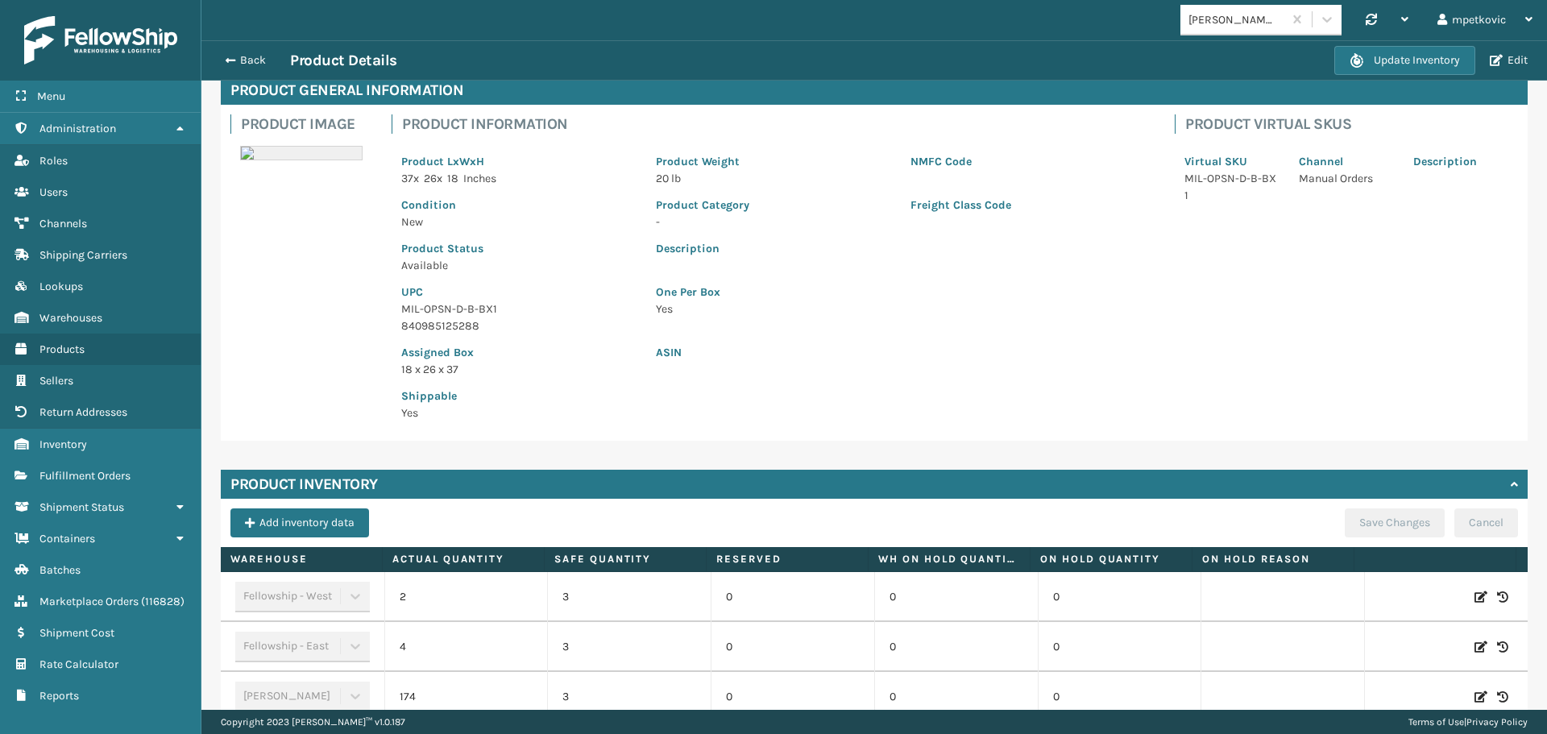
scroll to position [172, 0]
